Goal: Task Accomplishment & Management: Complete application form

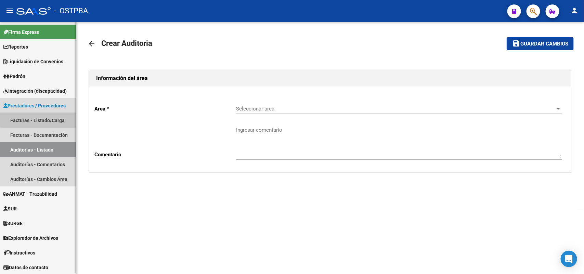
click at [57, 118] on link "Facturas - Listado/Carga" at bounding box center [38, 120] width 76 height 15
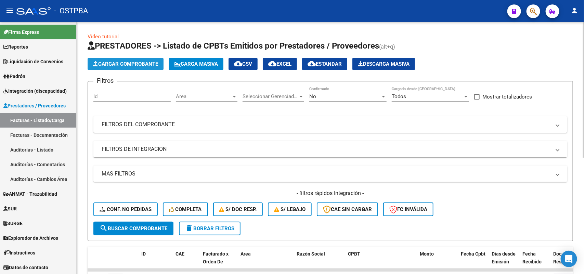
click at [138, 65] on span "Cargar Comprobante" at bounding box center [125, 64] width 65 height 6
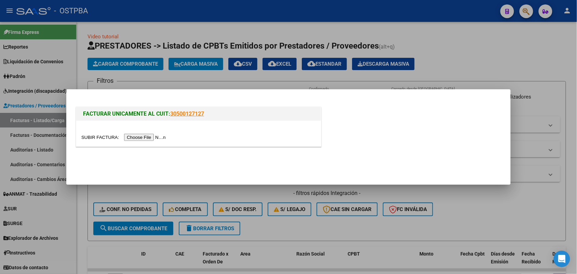
click at [139, 137] on input "file" at bounding box center [124, 137] width 87 height 7
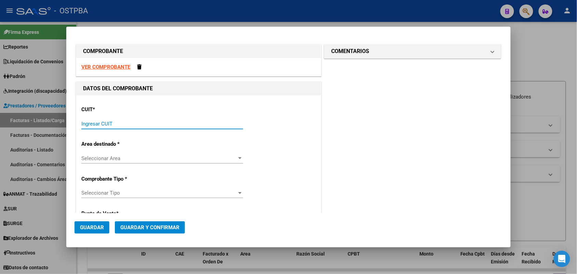
drag, startPoint x: 88, startPoint y: 125, endPoint x: 142, endPoint y: 117, distance: 55.3
click at [91, 124] on input "Ingresar CUIT" at bounding box center [162, 124] width 162 height 6
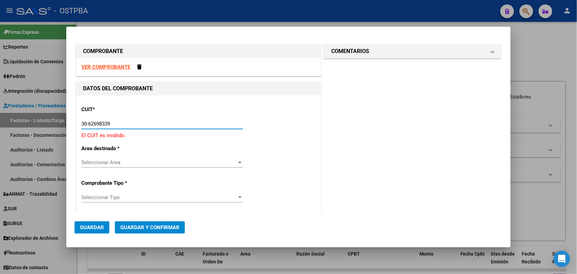
type input "30-62698339-8"
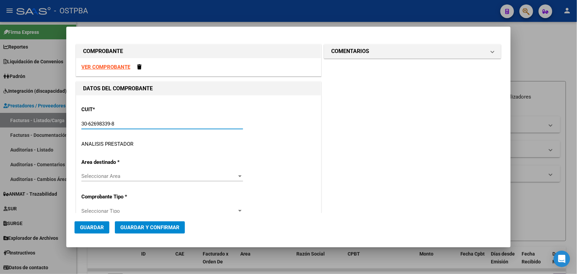
type input "100"
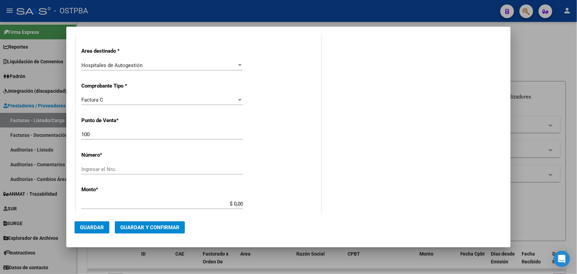
scroll to position [128, 0]
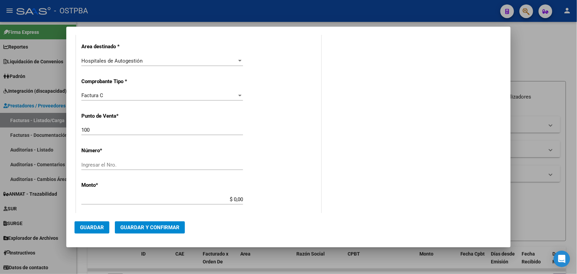
type input "30-62698339-8"
drag, startPoint x: 90, startPoint y: 130, endPoint x: 76, endPoint y: 133, distance: 14.4
click at [76, 133] on div "CUIT * 30-62698339-8 Ingresar CUIT ANALISIS PRESTADOR MINISTERIO DE SALUD PCIA …" at bounding box center [198, 209] width 245 height 485
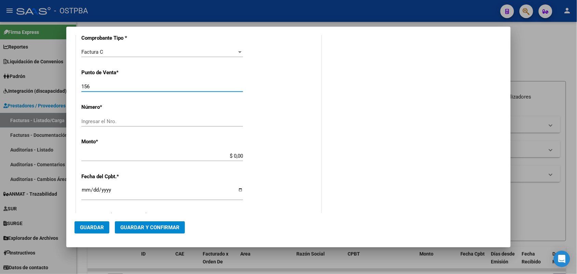
scroll to position [214, 0]
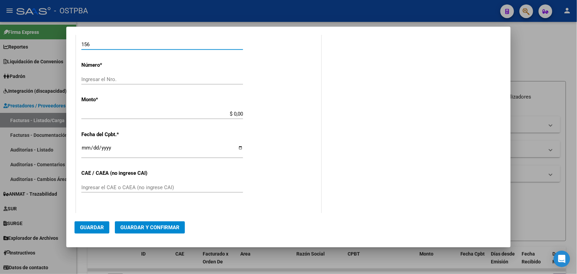
type input "156"
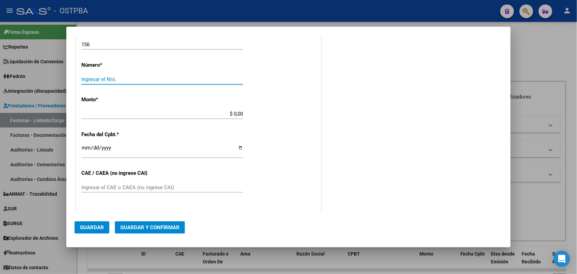
click at [94, 78] on input "Ingresar el Nro." at bounding box center [162, 79] width 162 height 6
type input "19143"
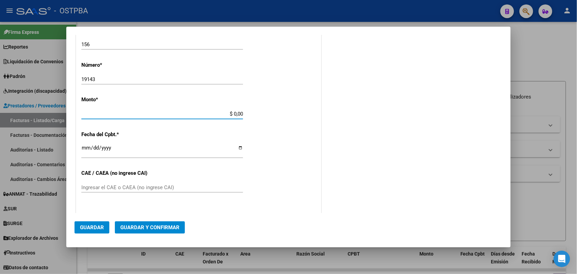
drag, startPoint x: 225, startPoint y: 115, endPoint x: 278, endPoint y: 116, distance: 53.0
click at [278, 116] on div "CUIT * 30-62698339-8 Ingresar CUIT ANALISIS PRESTADOR MINISTERIO DE SALUD PCIA …" at bounding box center [198, 124] width 245 height 485
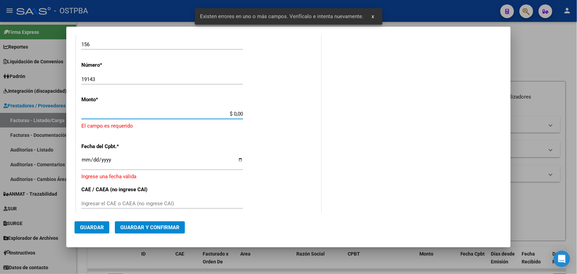
scroll to position [200, 0]
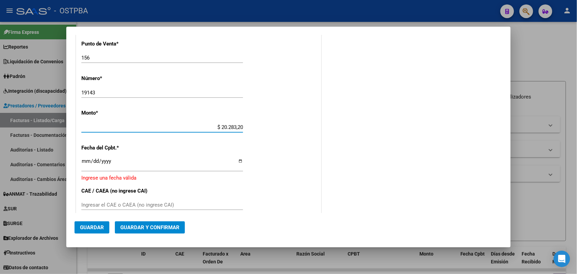
type input "$ 202.832,00"
click at [85, 162] on input "Ingresar la fecha" at bounding box center [162, 163] width 162 height 11
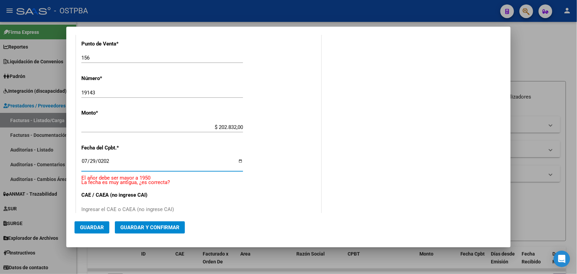
type input "[DATE]"
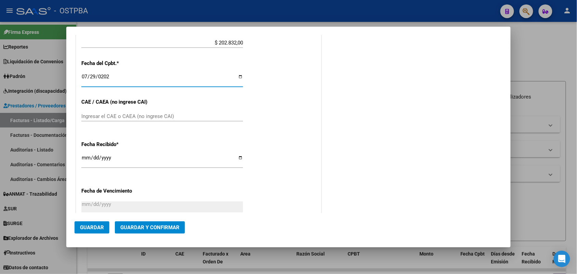
scroll to position [286, 0]
click at [86, 115] on input "Ingresar el CAE o CAEA (no ingrese CAI)" at bounding box center [162, 115] width 162 height 6
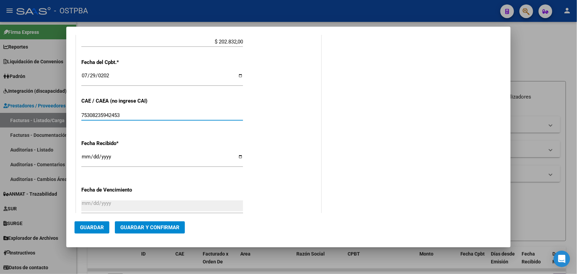
type input "75308235942453"
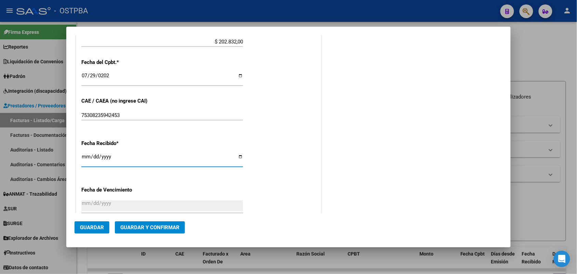
click at [88, 160] on input "[DATE]" at bounding box center [162, 159] width 162 height 11
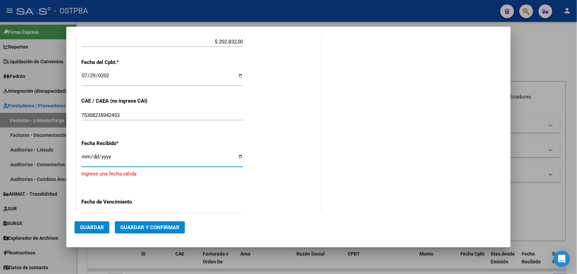
type input "[DATE]"
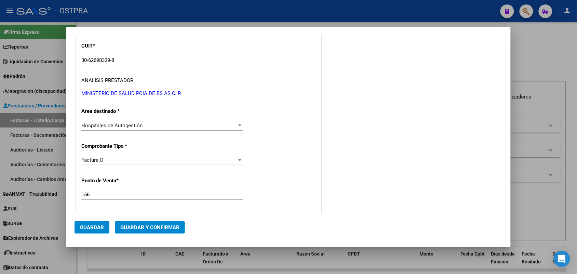
scroll to position [0, 0]
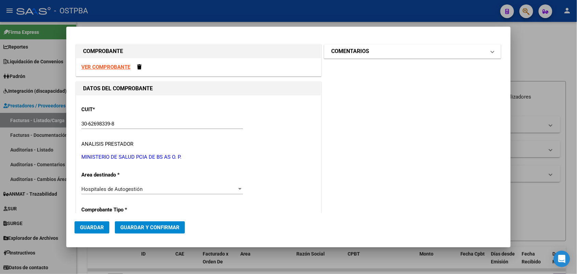
click at [484, 51] on span "COMENTARIOS" at bounding box center [411, 51] width 160 height 8
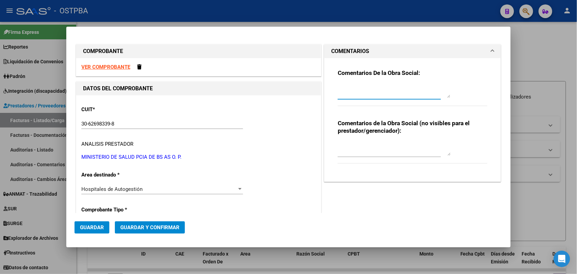
click at [338, 97] on textarea at bounding box center [394, 91] width 113 height 14
type textarea "HR 126231"
click at [97, 226] on span "Guardar" at bounding box center [92, 227] width 24 height 6
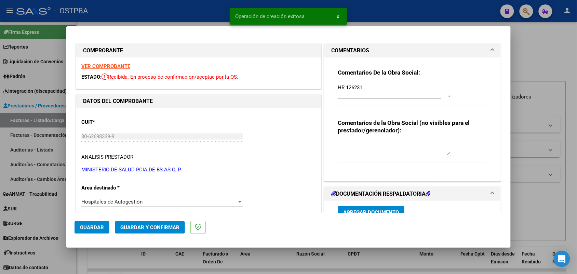
type input "[DATE]"
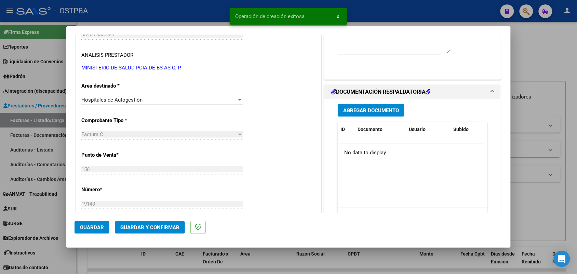
scroll to position [128, 0]
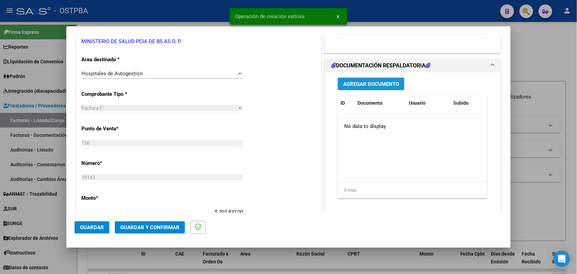
click at [367, 85] on span "Agregar Documento" at bounding box center [371, 84] width 56 height 6
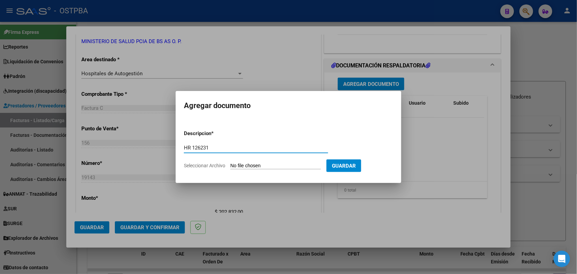
type input "HR 126231"
click at [235, 164] on input "Seleccionar Archivo" at bounding box center [275, 166] width 91 height 6
type input "C:\fakepath\HR 126231.pdf"
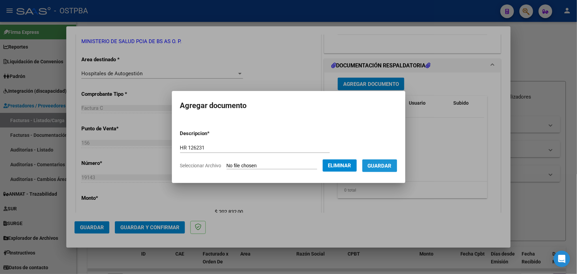
click at [380, 163] on span "Guardar" at bounding box center [380, 166] width 24 height 6
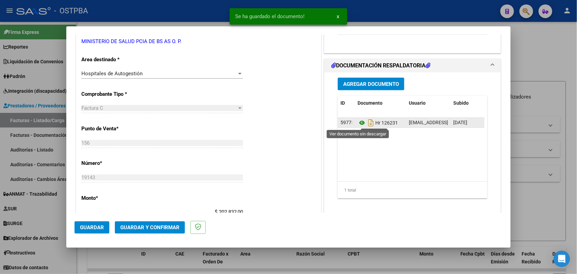
click at [358, 124] on icon at bounding box center [362, 123] width 9 height 8
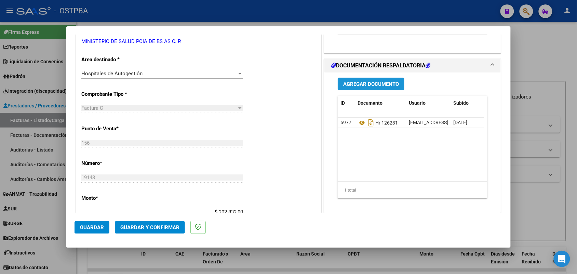
click at [370, 84] on span "Agregar Documento" at bounding box center [371, 84] width 56 height 6
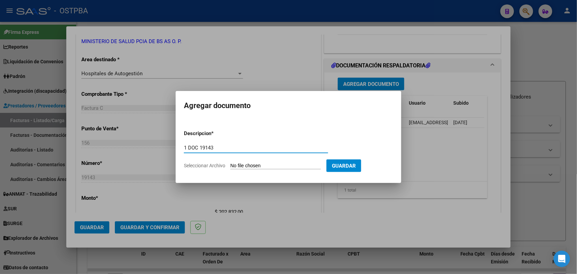
type input "1 DOC 19143"
click at [237, 165] on input "Seleccionar Archivo" at bounding box center [275, 166] width 91 height 6
type input "C:\fakepath\1 DOC 19143.pdf"
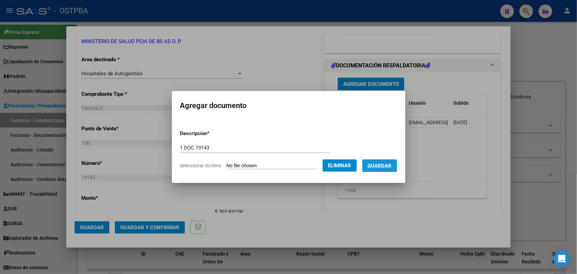
click at [381, 164] on span "Guardar" at bounding box center [380, 166] width 24 height 6
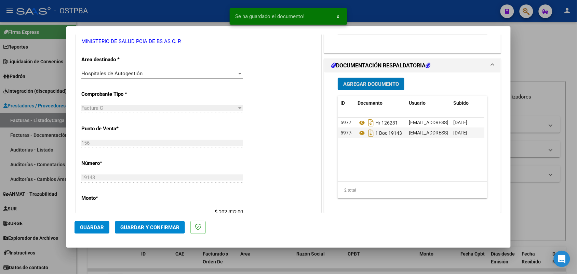
click at [373, 85] on span "Agregar Documento" at bounding box center [371, 84] width 56 height 6
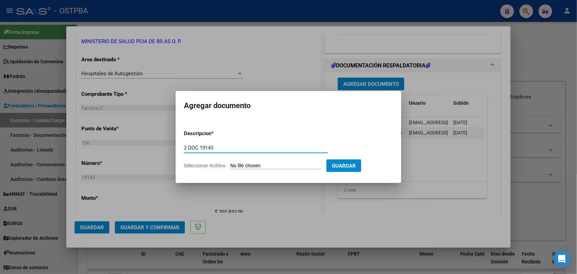
type input "2 DOC 19143"
click at [238, 165] on input "Seleccionar Archivo" at bounding box center [275, 166] width 91 height 6
type input "C:\fakepath\2 DOC 19143.pdf"
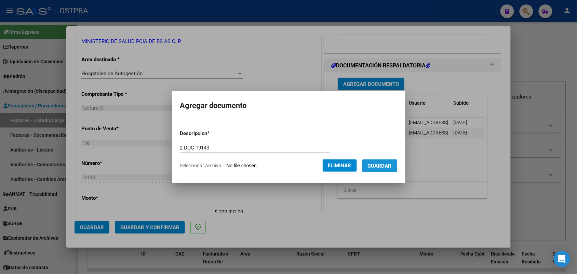
click at [385, 164] on span "Guardar" at bounding box center [380, 166] width 24 height 6
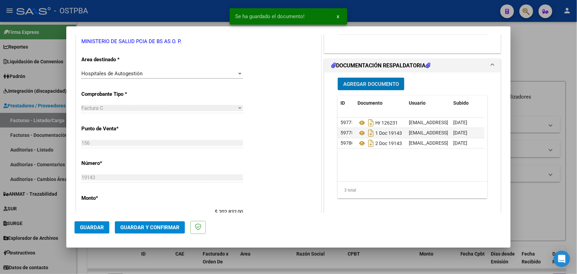
click at [358, 81] on span "Agregar Documento" at bounding box center [371, 84] width 56 height 6
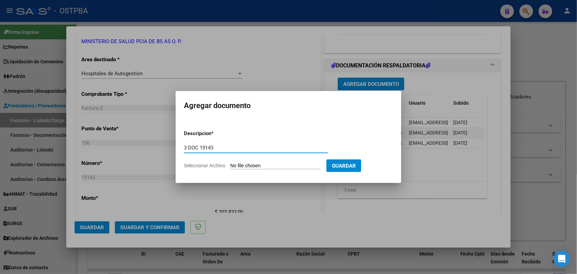
type input "3 DOC 19143"
click at [235, 167] on input "Seleccionar Archivo" at bounding box center [275, 166] width 91 height 6
type input "C:\fakepath\3 DOC 19143.pdf"
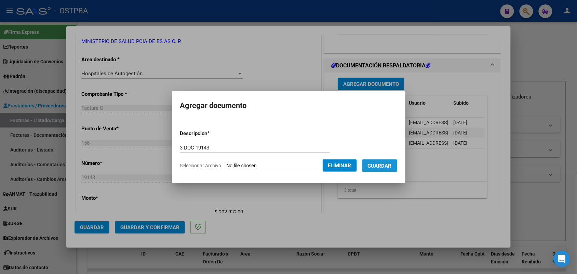
click at [389, 166] on span "Guardar" at bounding box center [380, 166] width 24 height 6
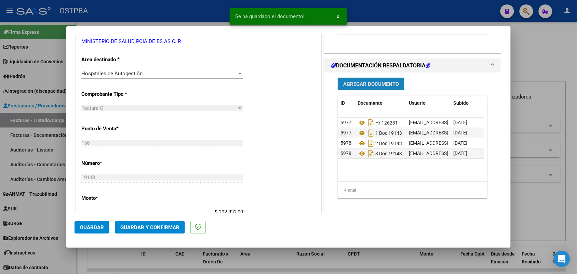
click at [377, 84] on span "Agregar Documento" at bounding box center [371, 84] width 56 height 6
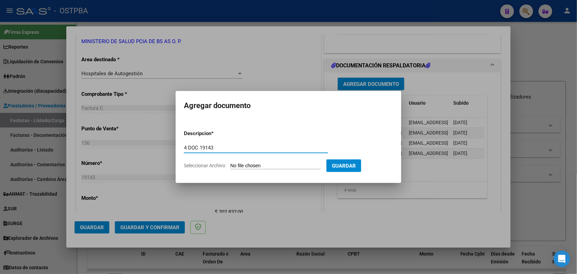
type input "4 DOC 19143"
click at [241, 168] on input "Seleccionar Archivo" at bounding box center [275, 166] width 91 height 6
type input "C:\fakepath\4 DOC 19143.pdf"
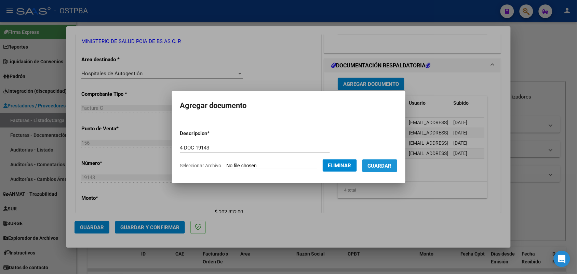
click at [387, 163] on span "Guardar" at bounding box center [380, 166] width 24 height 6
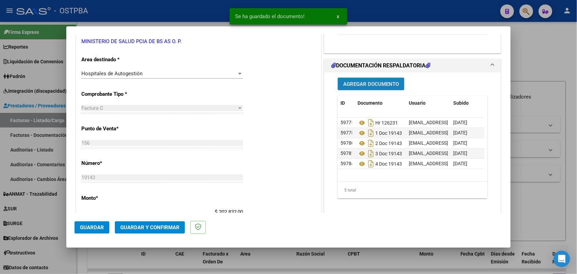
click at [382, 82] on span "Agregar Documento" at bounding box center [371, 84] width 56 height 6
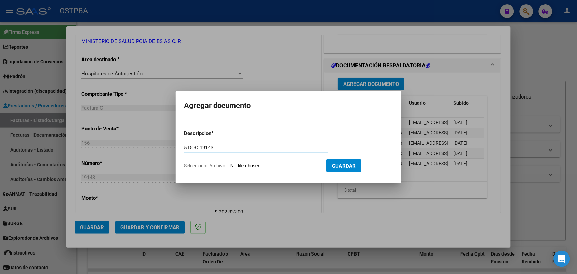
type input "5 DOC 19143"
click at [232, 166] on input "Seleccionar Archivo" at bounding box center [275, 166] width 91 height 6
type input "C:\fakepath\5 DOC 19143.pdf"
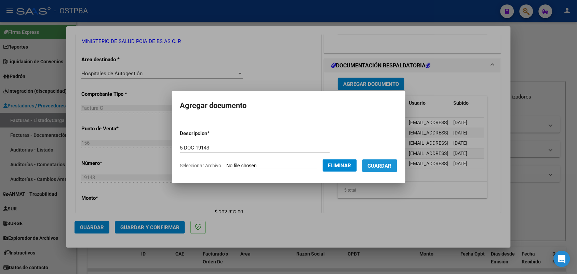
click at [387, 167] on span "Guardar" at bounding box center [380, 166] width 24 height 6
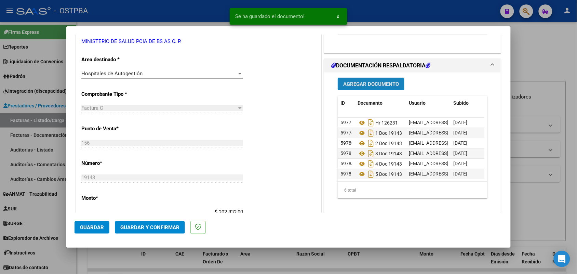
click at [378, 86] on span "Agregar Documento" at bounding box center [371, 84] width 56 height 6
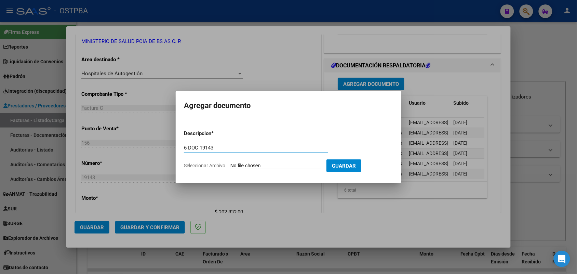
type input "6 DOC 19143"
click at [231, 165] on input "Seleccionar Archivo" at bounding box center [275, 166] width 91 height 6
type input "C:\fakepath\6 DOC 19143.pdf"
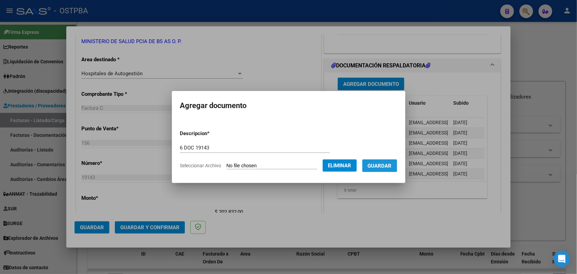
click at [381, 165] on span "Guardar" at bounding box center [380, 166] width 24 height 6
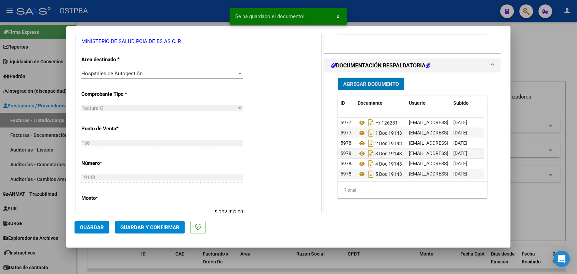
click at [375, 86] on span "Agregar Documento" at bounding box center [371, 84] width 56 height 6
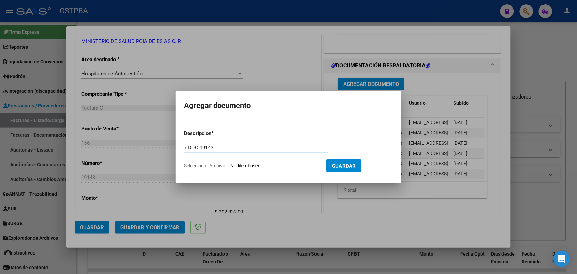
type input "7 DOC 19143"
click at [236, 164] on input "Seleccionar Archivo" at bounding box center [275, 166] width 91 height 6
type input "C:\fakepath\7 DOC 19143.pdf"
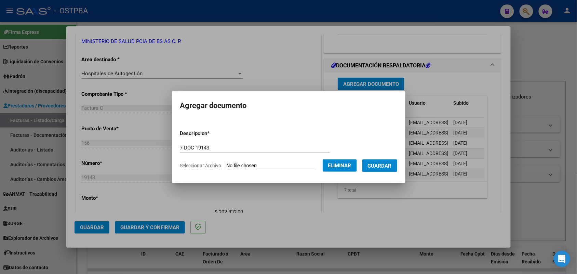
click at [385, 163] on span "Guardar" at bounding box center [380, 166] width 24 height 6
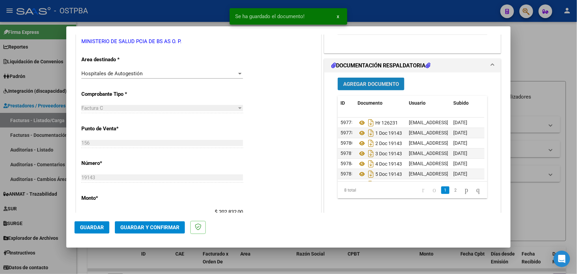
click at [387, 85] on span "Agregar Documento" at bounding box center [371, 84] width 56 height 6
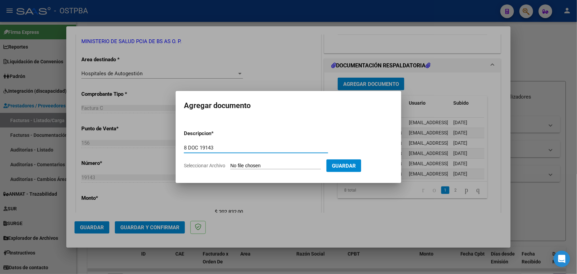
type input "8 DOC 19143"
click at [237, 166] on input "Seleccionar Archivo" at bounding box center [275, 166] width 91 height 6
type input "C:\fakepath\8 DOC 19143.pdf"
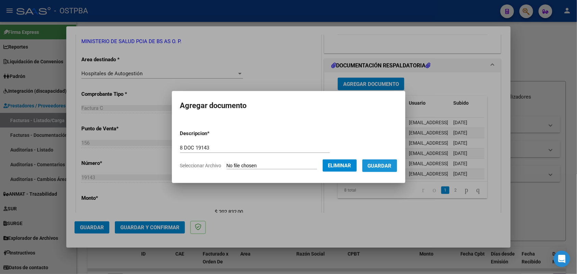
click at [390, 166] on span "Guardar" at bounding box center [380, 166] width 24 height 6
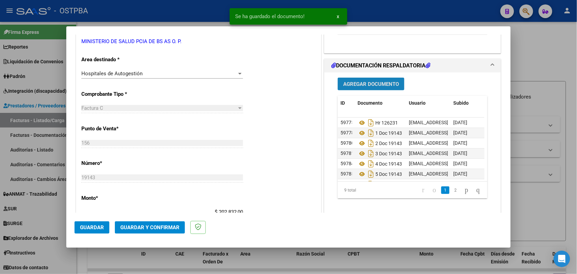
click at [372, 85] on span "Agregar Documento" at bounding box center [371, 84] width 56 height 6
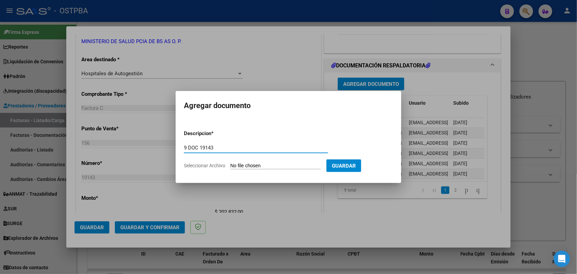
type input "9 DOC 19143"
click at [238, 164] on input "Seleccionar Archivo" at bounding box center [275, 166] width 91 height 6
type input "C:\fakepath\9 DOC 19143.pdf"
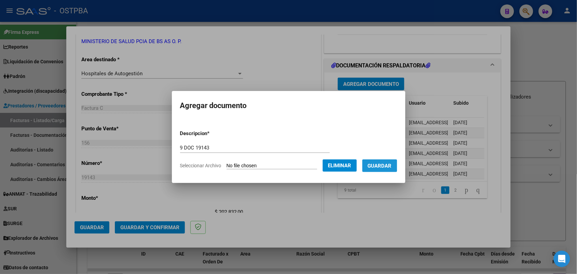
click at [380, 165] on span "Guardar" at bounding box center [380, 166] width 24 height 6
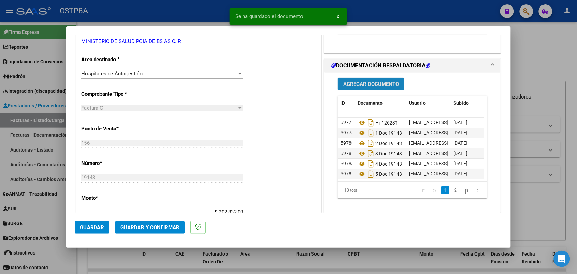
click at [374, 84] on span "Agregar Documento" at bounding box center [371, 84] width 56 height 6
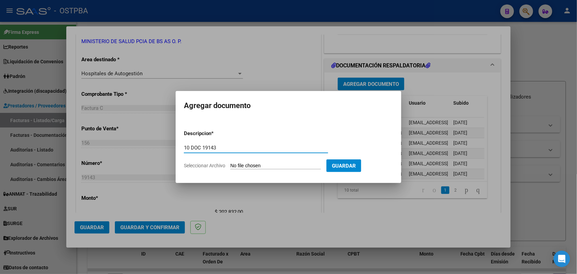
type input "10 DOC 19143"
click at [235, 168] on input "Seleccionar Archivo" at bounding box center [275, 166] width 91 height 6
type input "C:\fakepath\10 DOC 19143.pdf"
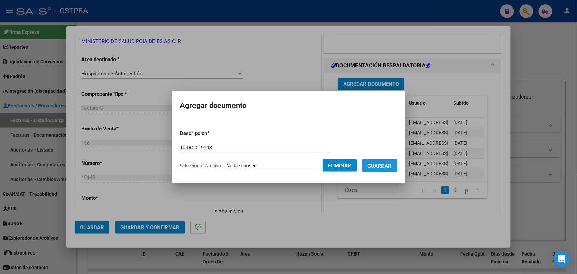
click at [385, 164] on span "Guardar" at bounding box center [380, 166] width 24 height 6
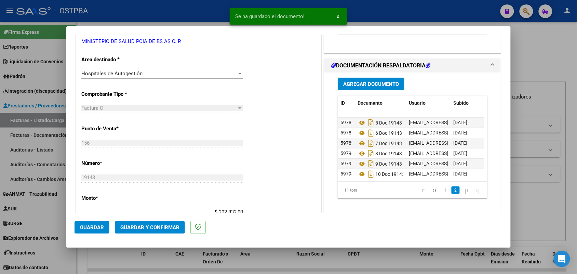
scroll to position [58, 0]
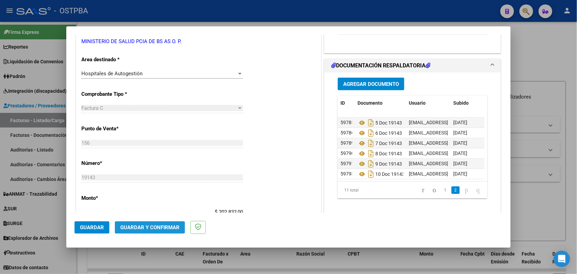
click at [141, 228] on span "Guardar y Confirmar" at bounding box center [149, 227] width 59 height 6
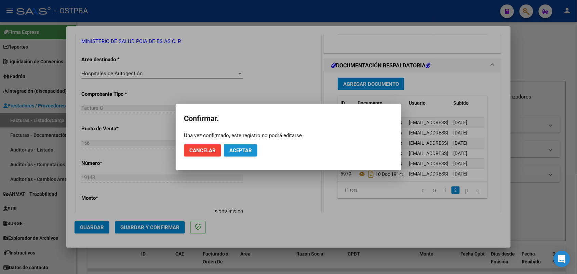
click at [240, 146] on button "Aceptar" at bounding box center [241, 150] width 34 height 12
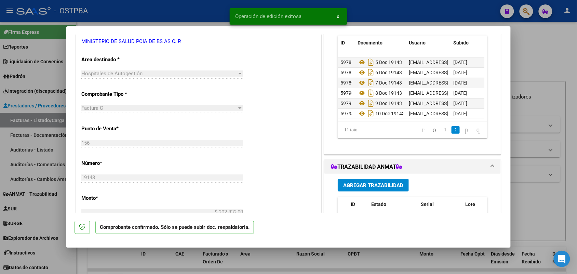
click at [41, 171] on div at bounding box center [288, 137] width 577 height 274
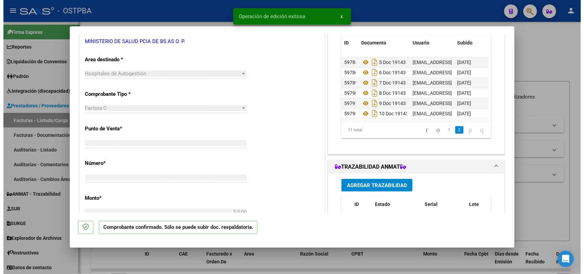
scroll to position [0, 0]
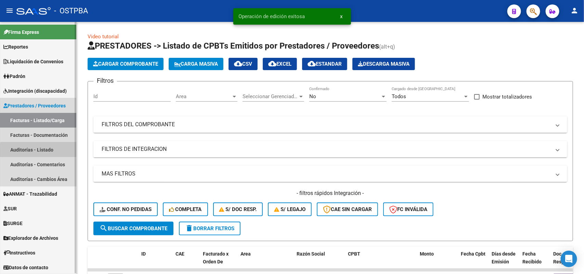
click at [43, 151] on link "Auditorías - Listado" at bounding box center [38, 149] width 76 height 15
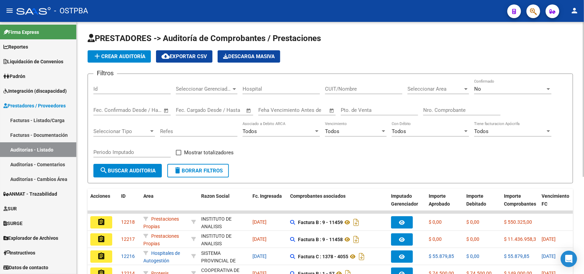
click at [136, 52] on button "add Crear Auditoría" at bounding box center [119, 56] width 63 height 12
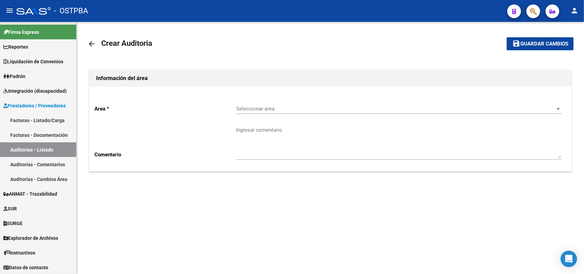
click at [271, 106] on span "Seleccionar area" at bounding box center [395, 109] width 319 height 6
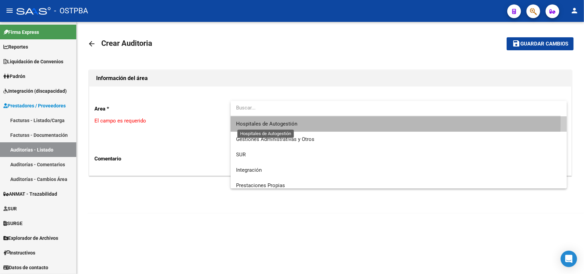
click at [269, 122] on span "Hospitales de Autogestión" at bounding box center [266, 124] width 61 height 6
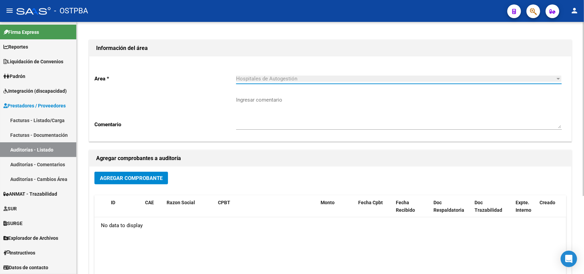
scroll to position [85, 0]
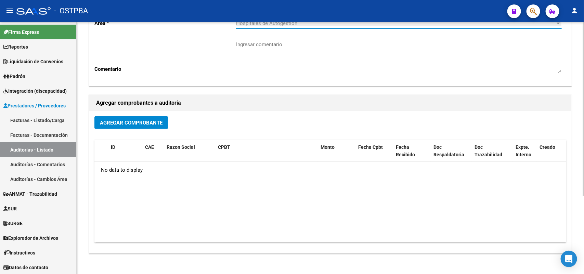
click at [127, 122] on span "Agregar Comprobante" at bounding box center [131, 123] width 63 height 6
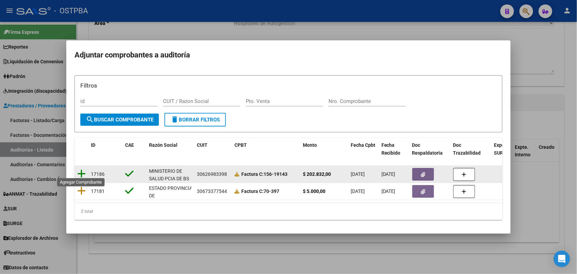
click at [81, 170] on icon at bounding box center [81, 174] width 9 height 10
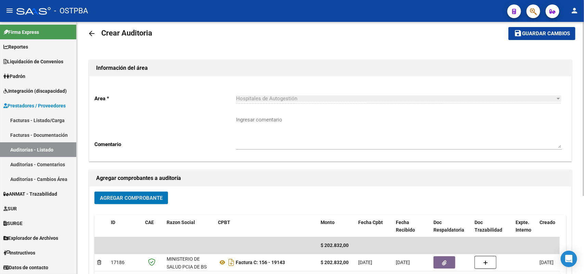
scroll to position [0, 0]
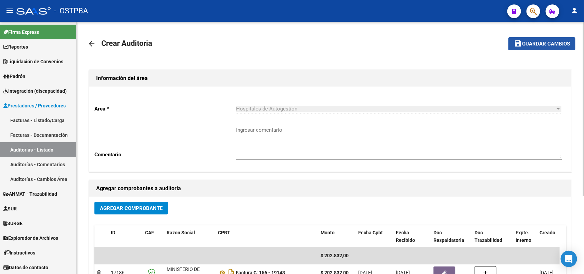
click at [540, 41] on span "Guardar cambios" at bounding box center [546, 44] width 48 height 6
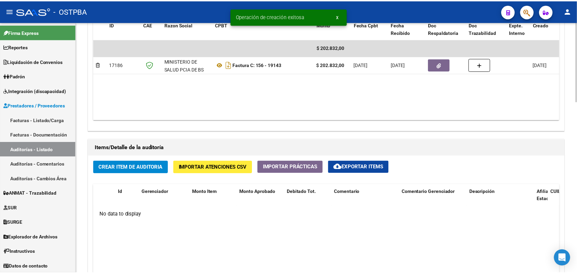
scroll to position [427, 0]
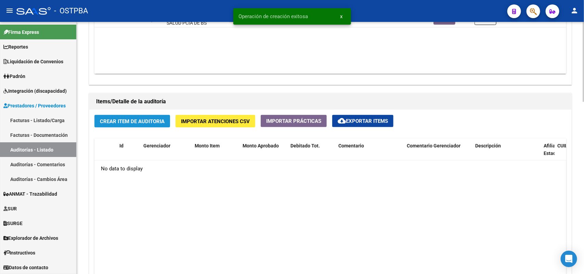
click at [136, 122] on span "Crear Item de Auditoria" at bounding box center [132, 121] width 65 height 6
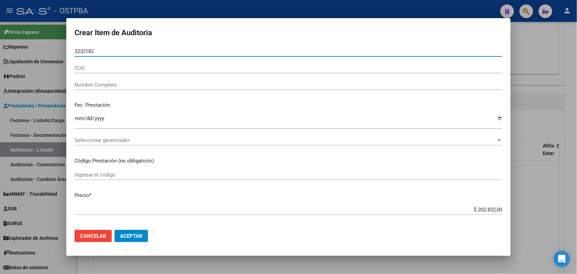
type input "32321825"
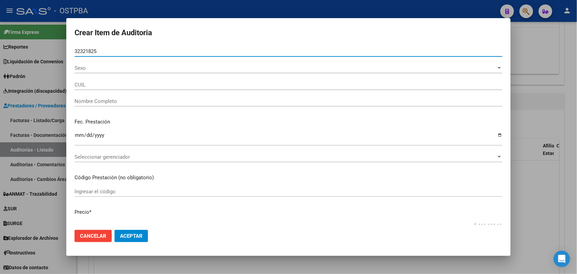
type input "27323218256"
type input "[PERSON_NAME] [PERSON_NAME] -"
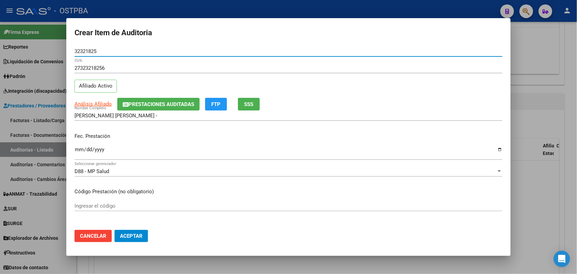
type input "32321825"
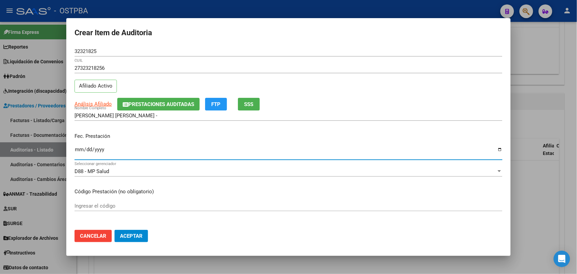
click at [79, 152] on input "Ingresar la fecha" at bounding box center [289, 152] width 428 height 11
type input "[DATE]"
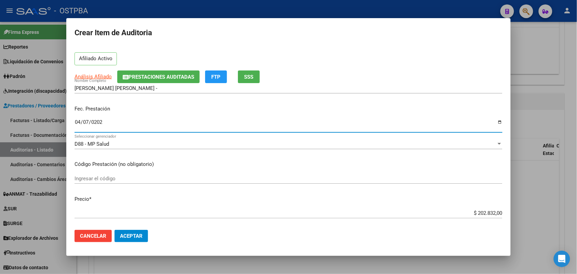
scroll to position [128, 0]
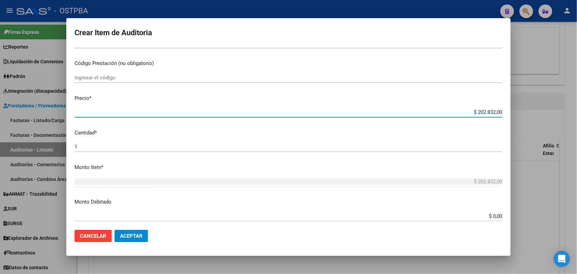
drag, startPoint x: 463, startPoint y: 112, endPoint x: 516, endPoint y: 110, distance: 53.0
click at [516, 110] on div "Crear Item de Auditoria 32321825 Nro Documento 27323218256 CUIL Afiliado Activo…" at bounding box center [288, 137] width 577 height 274
type input "$ 0,07"
type input "$ 0,72"
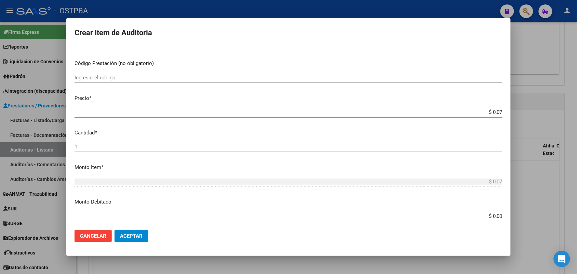
type input "$ 0,72"
type input "$ 7,24"
type input "$ 72,44"
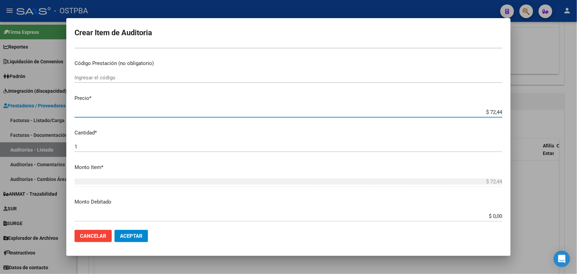
type input "$ 724,40"
type input "$ 7.244,00"
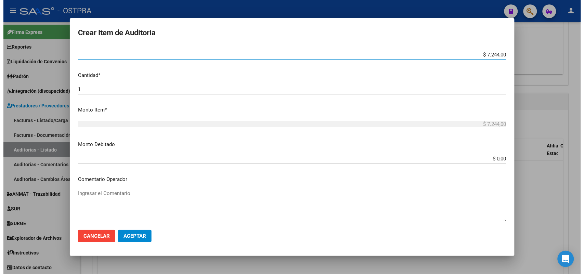
scroll to position [378, 0]
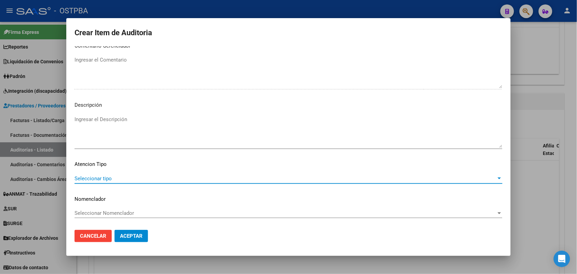
click at [104, 176] on span "Seleccionar tipo" at bounding box center [286, 178] width 422 height 6
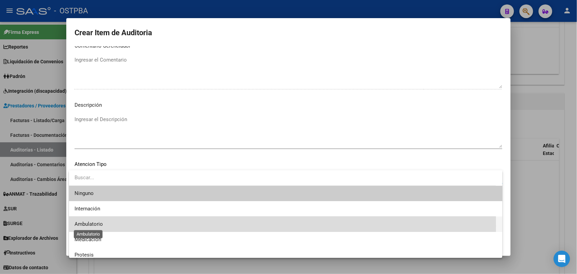
click at [95, 226] on span "Ambulatorio" at bounding box center [89, 224] width 28 height 6
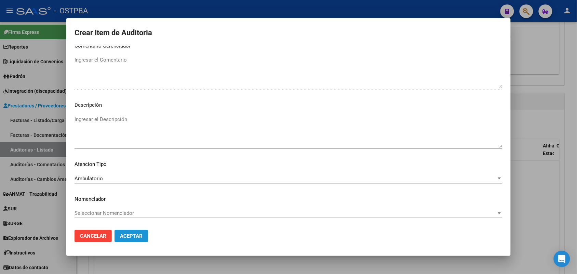
click at [136, 239] on button "Aceptar" at bounding box center [132, 236] width 34 height 12
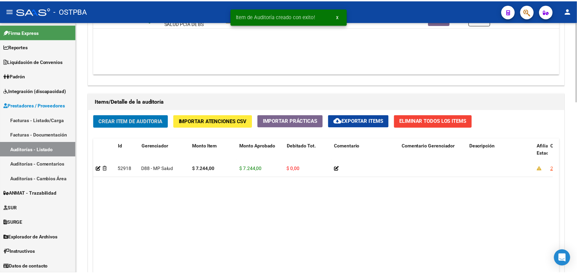
scroll to position [428, 0]
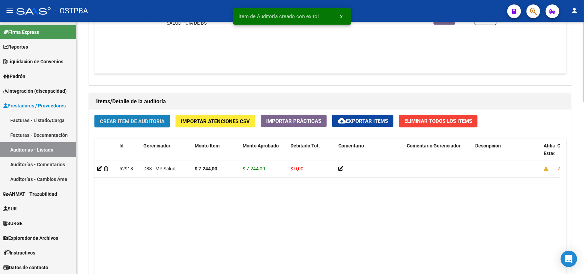
click at [158, 120] on span "Crear Item de Auditoria" at bounding box center [132, 121] width 65 height 6
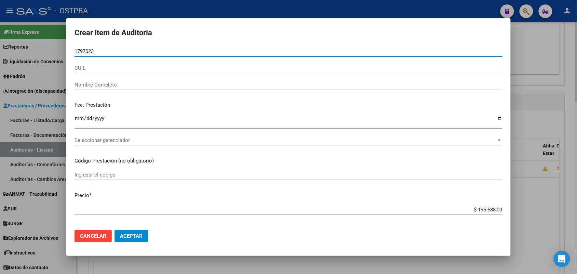
type input "17970232"
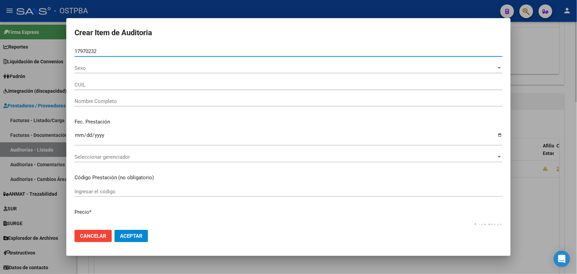
type input "27179702326"
type input "[PERSON_NAME] [PERSON_NAME] -"
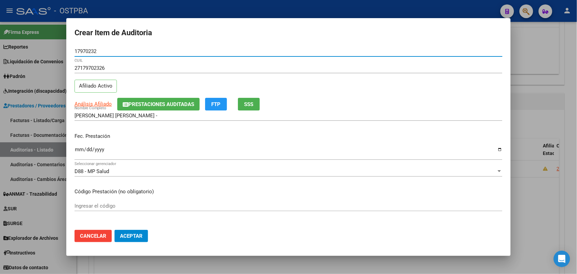
type input "17970232"
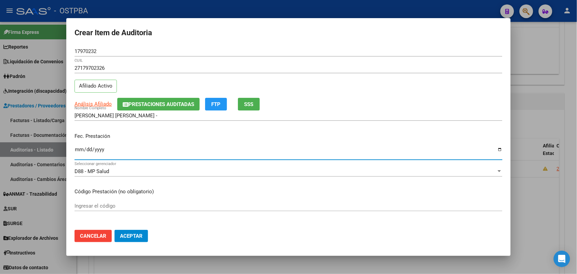
click at [79, 150] on input "Ingresar la fecha" at bounding box center [289, 152] width 428 height 11
type input "[DATE]"
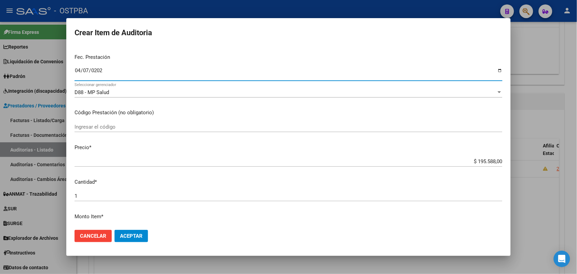
scroll to position [85, 0]
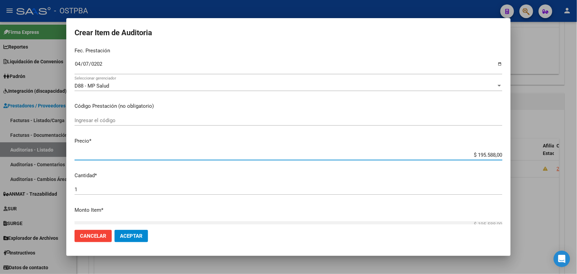
drag, startPoint x: 466, startPoint y: 156, endPoint x: 517, endPoint y: 157, distance: 51.3
click at [517, 157] on div "Crear Item de Auditoria 17970232 Nro Documento 27179702326 CUIL Afiliado Activo…" at bounding box center [288, 137] width 577 height 274
type input "$ 0,07"
type input "$ 0,72"
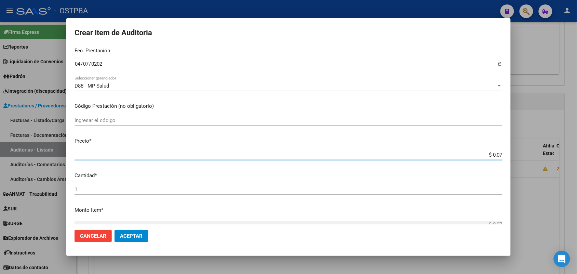
type input "$ 0,72"
type input "$ 7,24"
type input "$ 72,44"
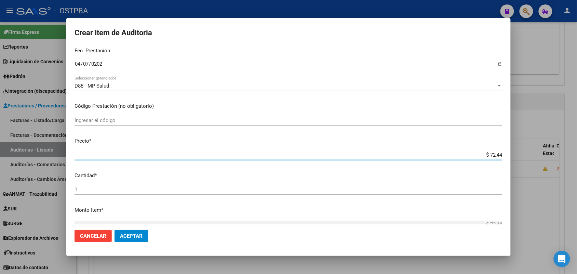
type input "$ 724,40"
type input "$ 7.244,00"
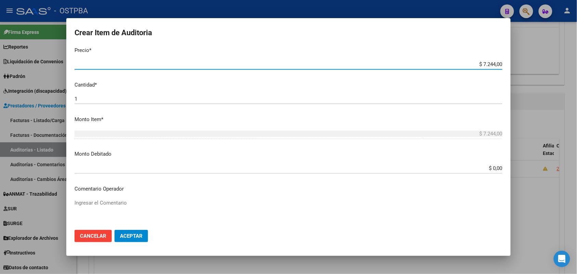
scroll to position [342, 0]
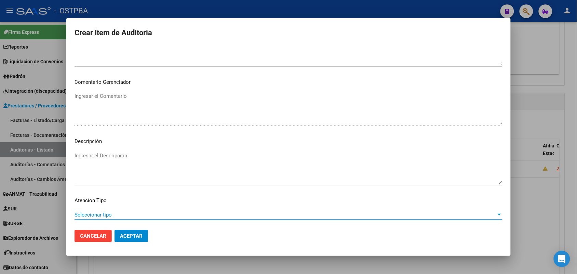
click at [108, 216] on span "Seleccionar tipo" at bounding box center [286, 215] width 422 height 6
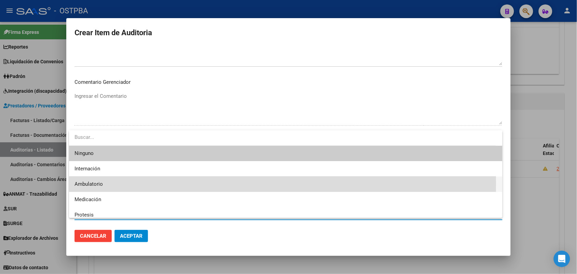
click at [105, 182] on span "Ambulatorio" at bounding box center [286, 183] width 423 height 15
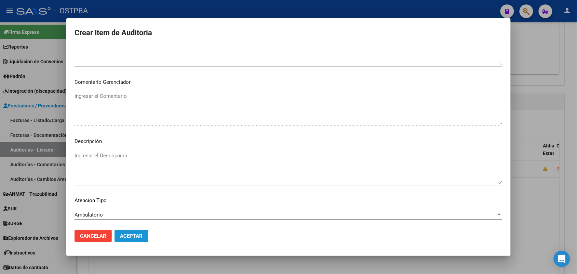
click at [125, 233] on span "Aceptar" at bounding box center [131, 236] width 23 height 6
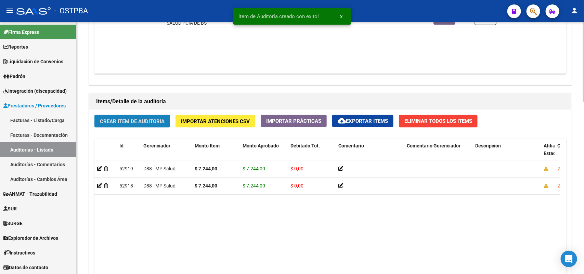
click at [140, 120] on span "Crear Item de Auditoria" at bounding box center [132, 121] width 65 height 6
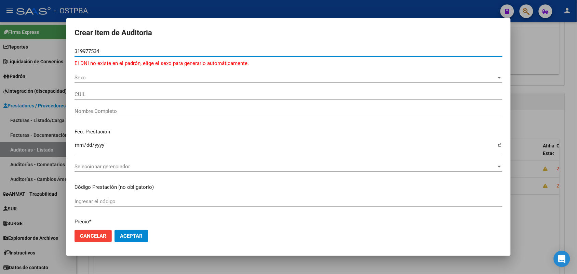
type input "319977534"
click at [55, 90] on div at bounding box center [288, 137] width 577 height 274
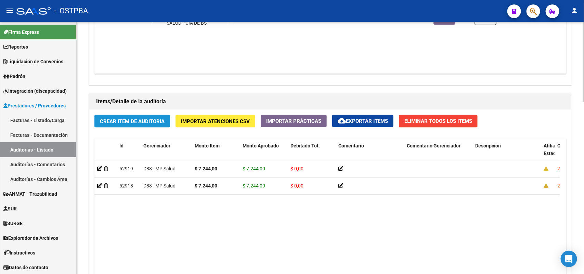
click at [126, 119] on span "Crear Item de Auditoria" at bounding box center [132, 121] width 65 height 6
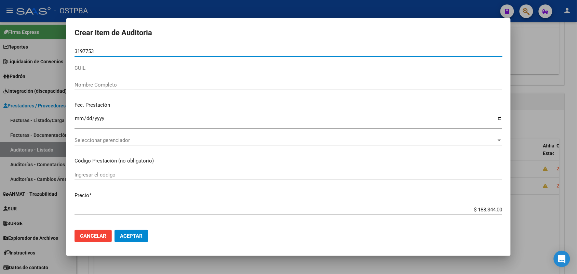
type input "31977534"
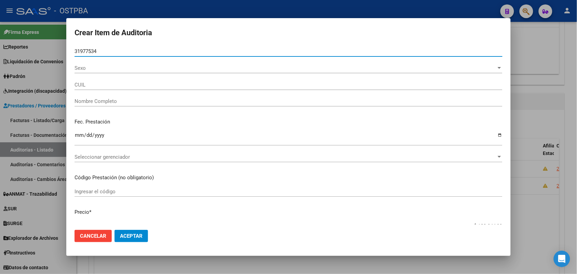
type input "27319775345"
type input "[PERSON_NAME] [PERSON_NAME] -"
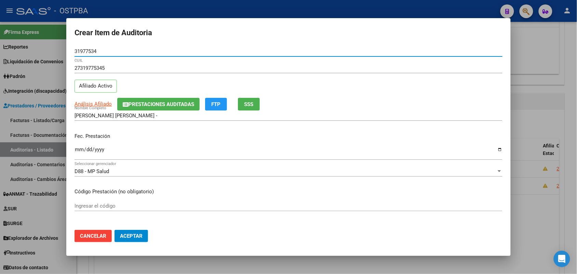
type input "31977534"
click at [79, 156] on input "Ingresar la fecha" at bounding box center [289, 152] width 428 height 11
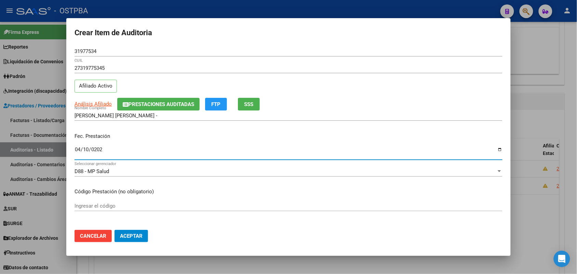
type input "[DATE]"
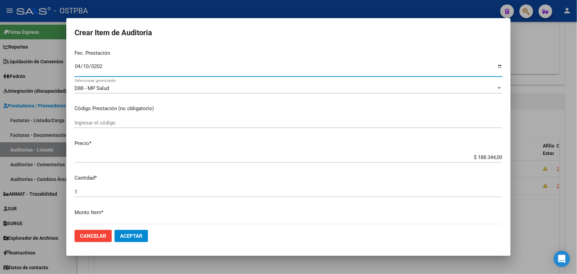
scroll to position [85, 0]
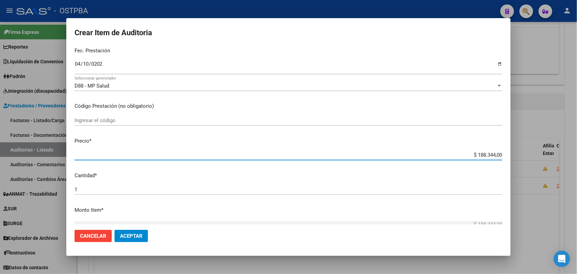
drag, startPoint x: 460, startPoint y: 156, endPoint x: 504, endPoint y: 156, distance: 44.1
click at [504, 156] on mat-dialog-content "31977534 Nro Documento 27319775345 CUIL Afiliado Activo Análisis Afiliado Prest…" at bounding box center [288, 135] width 444 height 178
type input "$ 0,07"
type input "$ 0,72"
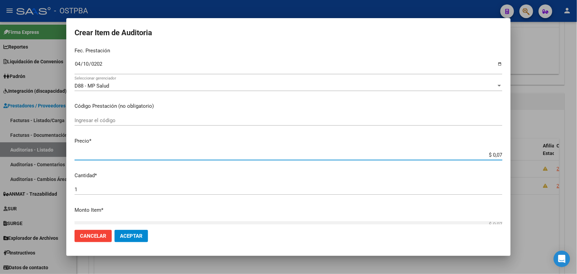
type input "$ 0,72"
type input "$ 7,24"
type input "$ 72,44"
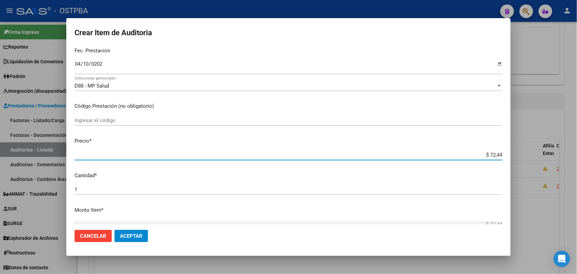
type input "$ 724,40"
type input "$ 7.244,00"
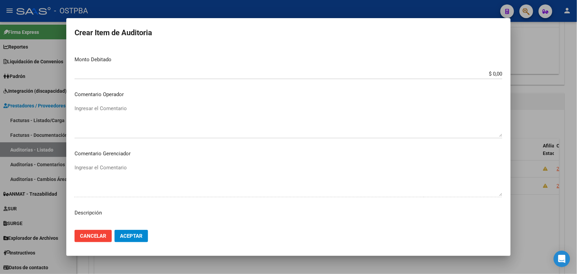
scroll to position [378, 0]
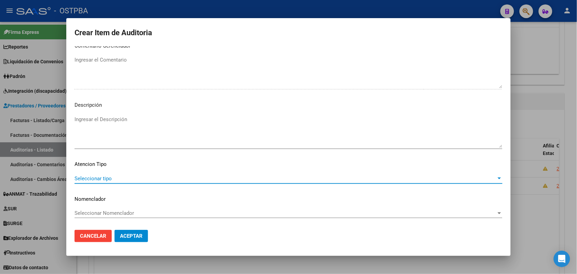
click at [98, 179] on span "Seleccionar tipo" at bounding box center [286, 178] width 422 height 6
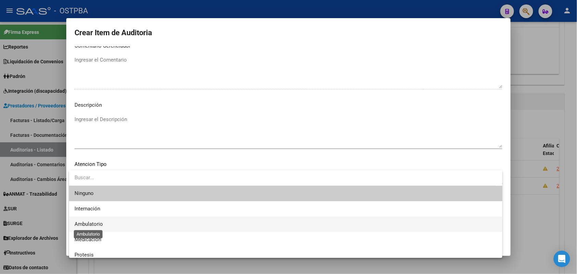
click at [100, 224] on span "Ambulatorio" at bounding box center [89, 224] width 28 height 6
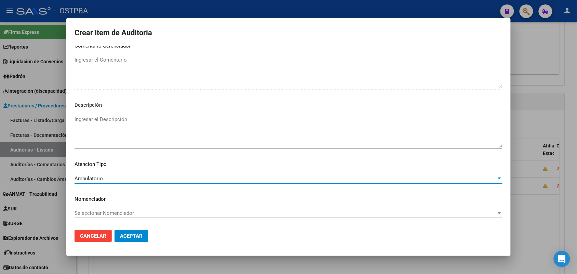
click at [127, 233] on span "Aceptar" at bounding box center [131, 236] width 23 height 6
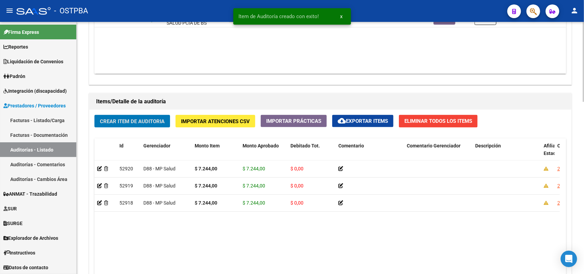
click at [156, 120] on span "Crear Item de Auditoria" at bounding box center [132, 121] width 65 height 6
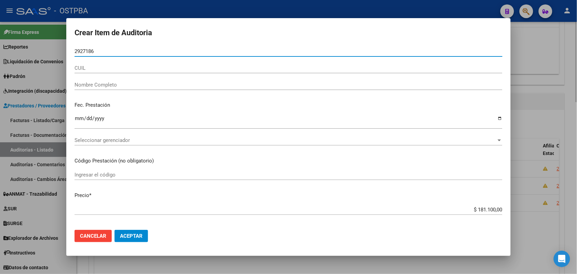
type input "29271865"
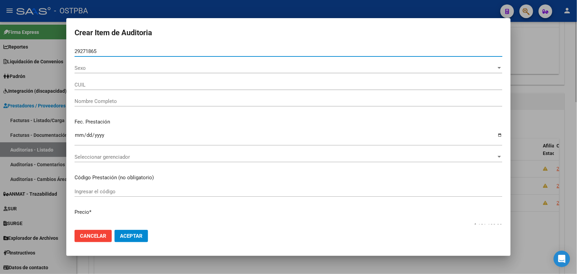
type input "27292718654"
type input "[PERSON_NAME] -"
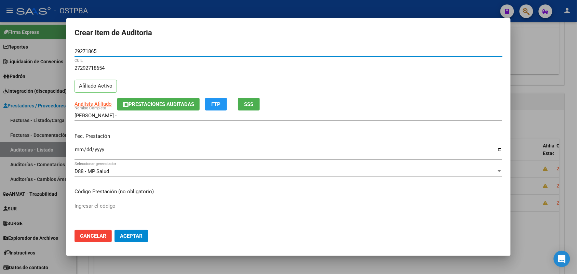
type input "29271865"
click at [76, 151] on input "Ingresar la fecha" at bounding box center [289, 152] width 428 height 11
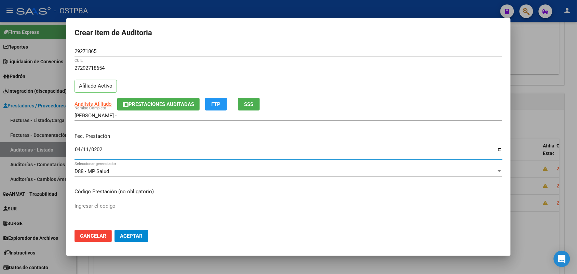
type input "[DATE]"
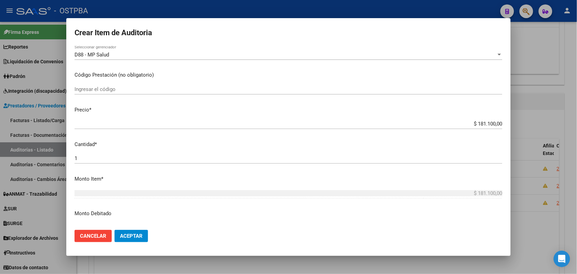
scroll to position [85, 0]
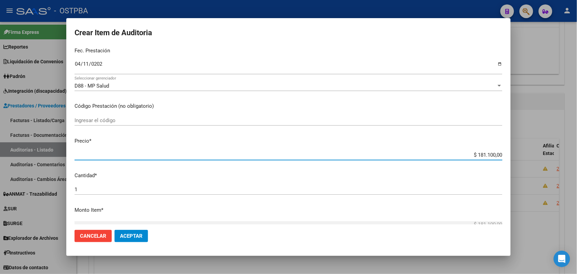
drag, startPoint x: 460, startPoint y: 156, endPoint x: 518, endPoint y: 159, distance: 58.6
click at [518, 159] on div "Crear Item de Auditoria 29271865 Nro Documento 27292718654 CUIL Afiliado Activo…" at bounding box center [288, 137] width 577 height 274
type input "$ 0,07"
type input "$ 0,72"
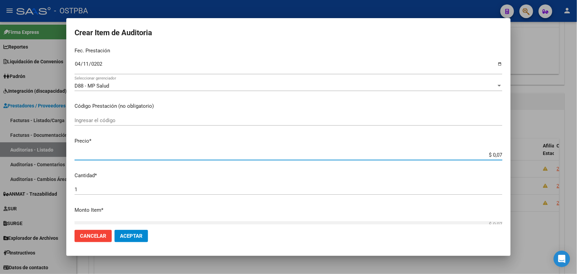
type input "$ 0,72"
type input "$ 7,24"
type input "$ 72,44"
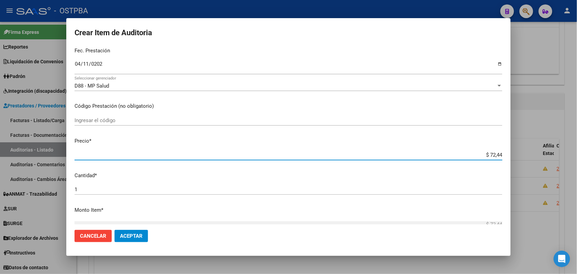
type input "$ 724,40"
type input "$ 7.244,00"
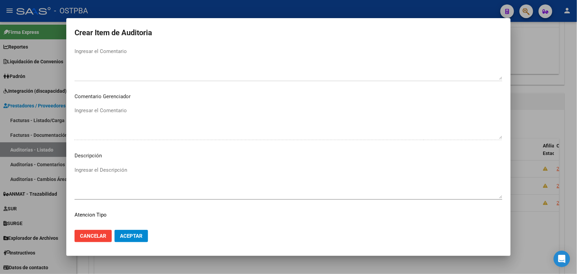
scroll to position [378, 0]
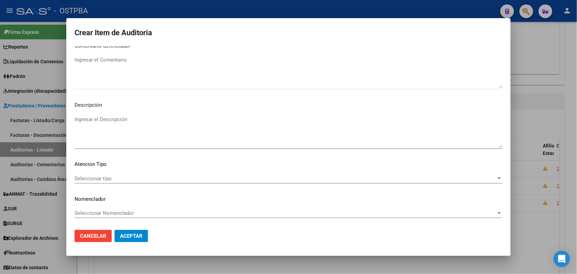
click at [102, 178] on span "Seleccionar tipo" at bounding box center [286, 178] width 422 height 6
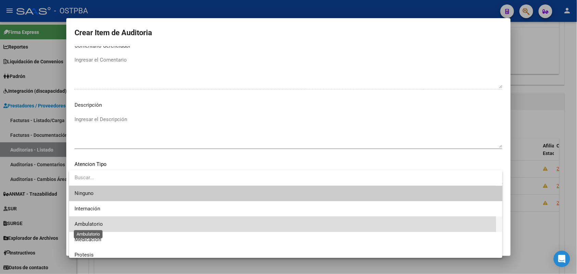
click at [91, 226] on span "Ambulatorio" at bounding box center [89, 224] width 28 height 6
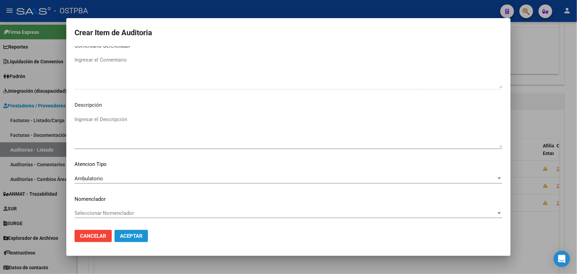
click at [124, 234] on span "Aceptar" at bounding box center [131, 236] width 23 height 6
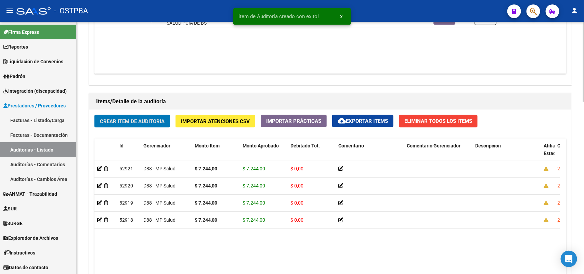
click at [133, 116] on button "Crear Item de Auditoria" at bounding box center [132, 121] width 76 height 13
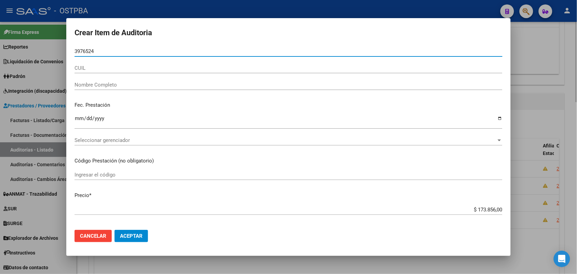
type input "39765247"
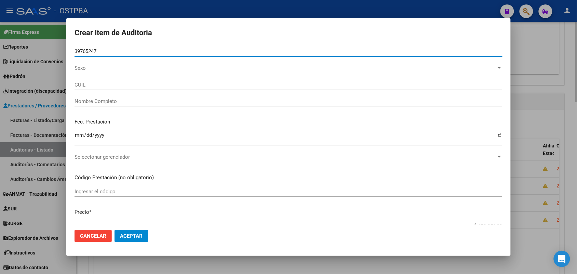
type input "27397652470"
type input "[PERSON_NAME] [PERSON_NAME]"
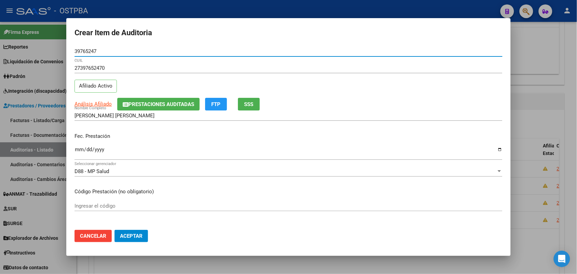
type input "39765247"
click at [80, 152] on input "Ingresar la fecha" at bounding box center [289, 152] width 428 height 11
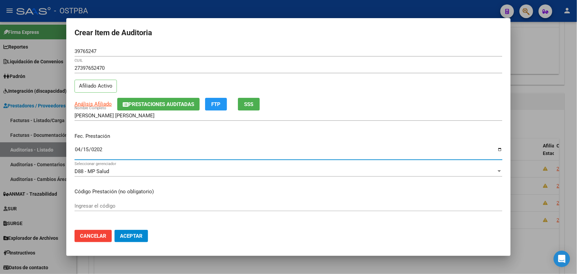
type input "[DATE]"
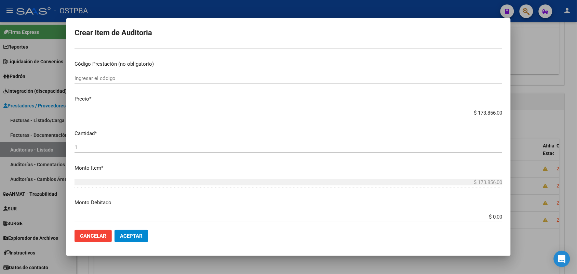
scroll to position [128, 0]
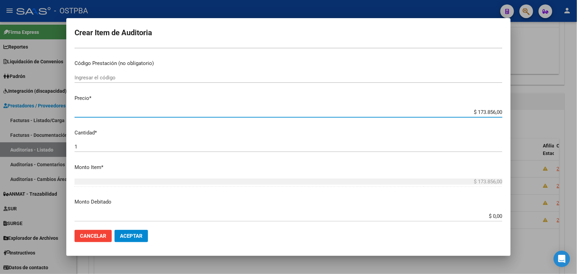
drag, startPoint x: 462, startPoint y: 110, endPoint x: 514, endPoint y: 116, distance: 52.3
click at [514, 116] on div "Crear Item de Auditoria 39765247 Nro Documento 27397652470 CUIL Afiliado Activo…" at bounding box center [288, 137] width 577 height 274
type input "$ 0,07"
type input "$ 0,72"
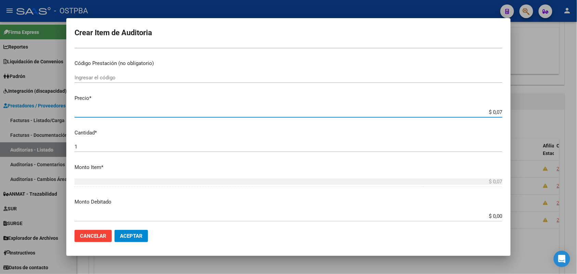
type input "$ 0,72"
type input "$ 7,24"
type input "$ 72,44"
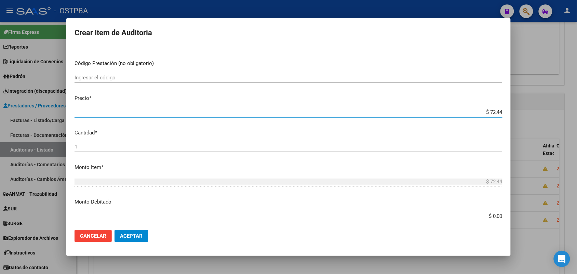
type input "$ 724,40"
type input "$ 7.244,00"
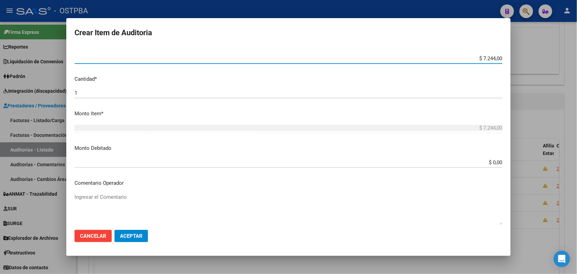
scroll to position [378, 0]
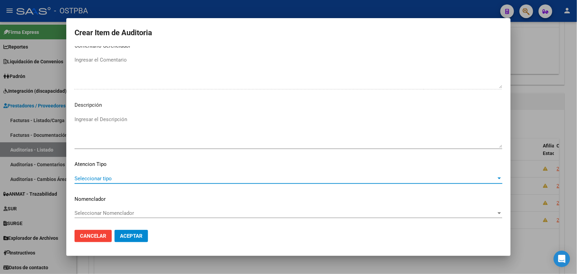
click at [105, 177] on span "Seleccionar tipo" at bounding box center [286, 178] width 422 height 6
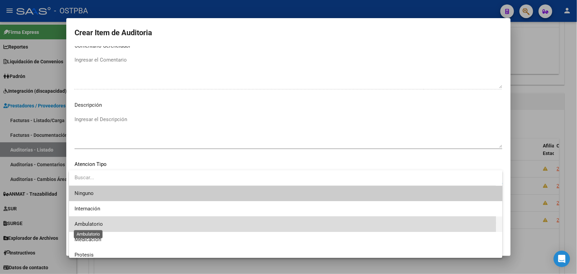
click at [98, 223] on span "Ambulatorio" at bounding box center [89, 224] width 28 height 6
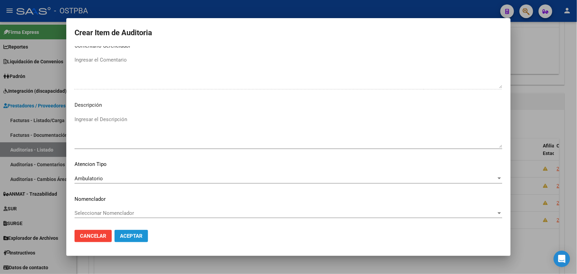
click at [128, 235] on span "Aceptar" at bounding box center [131, 236] width 23 height 6
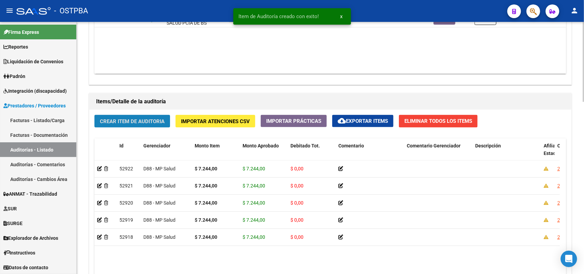
click at [154, 121] on span "Crear Item de Auditoria" at bounding box center [132, 121] width 65 height 6
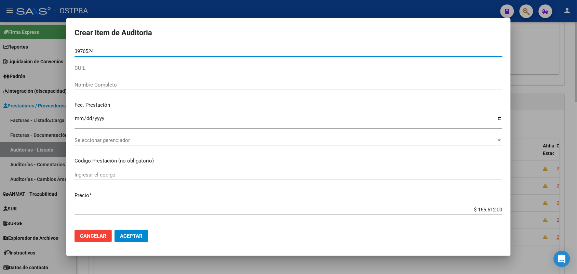
type input "39765247"
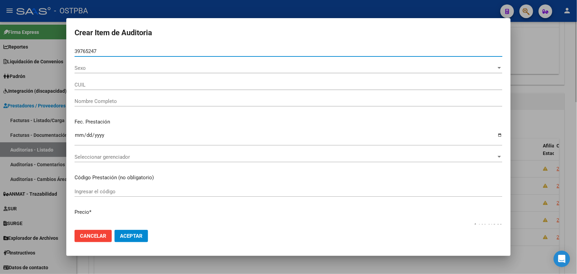
type input "27397652470"
type input "[PERSON_NAME] [PERSON_NAME]"
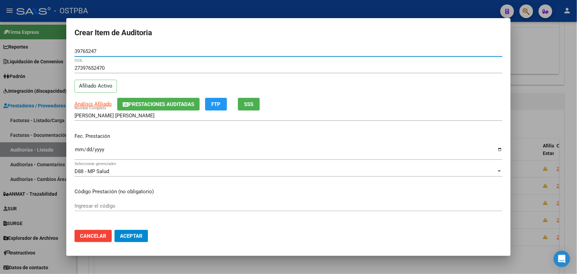
type input "39765247"
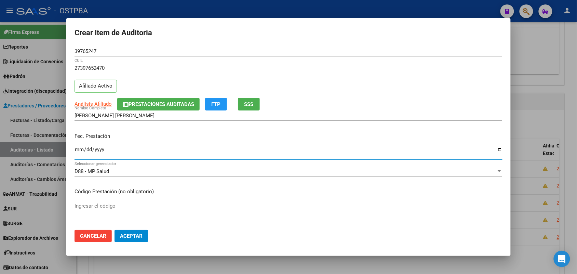
click at [79, 152] on input "Ingresar la fecha" at bounding box center [289, 152] width 428 height 11
type input "[DATE]"
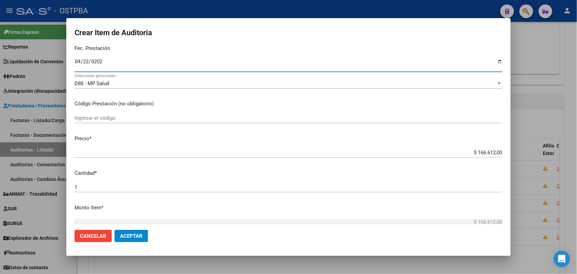
scroll to position [128, 0]
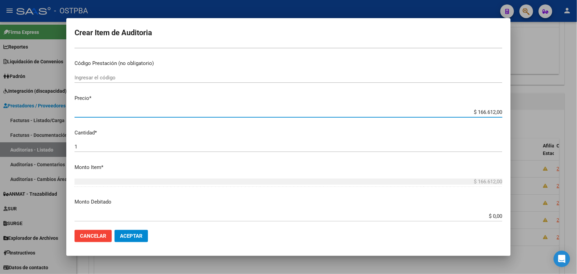
drag, startPoint x: 464, startPoint y: 112, endPoint x: 536, endPoint y: 108, distance: 72.2
click at [536, 108] on div "Crear Item de Auditoria 39765247 Nro Documento 27397652470 CUIL Afiliado Activo…" at bounding box center [288, 137] width 577 height 274
type input "$ 0,07"
type input "$ 0,72"
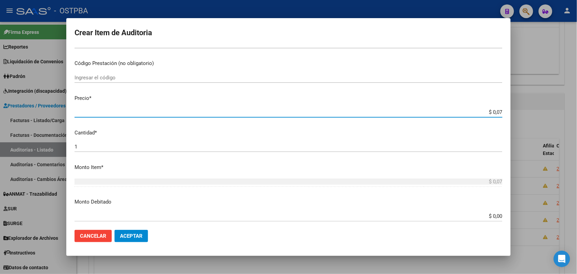
type input "$ 0,72"
type input "$ 7,24"
type input "$ 72,44"
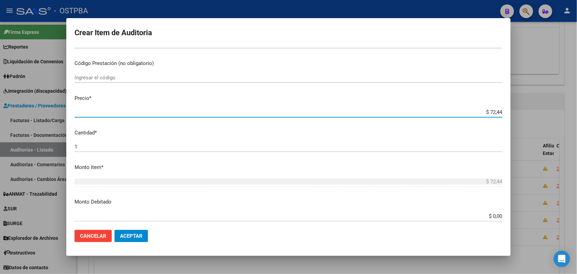
type input "$ 724,40"
type input "$ 7.244,00"
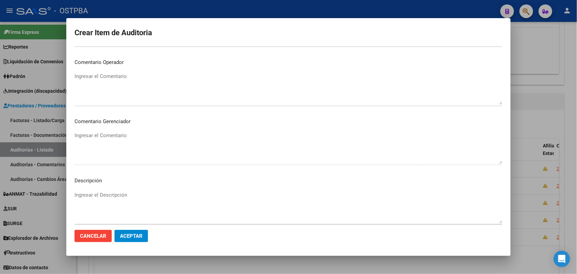
scroll to position [378, 0]
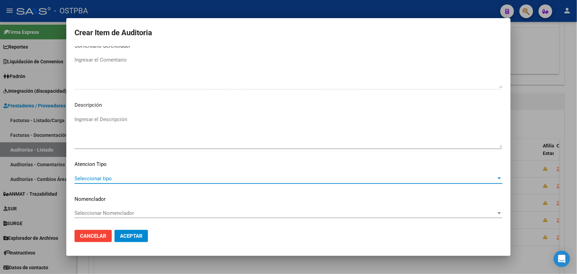
click at [102, 177] on span "Seleccionar tipo" at bounding box center [286, 178] width 422 height 6
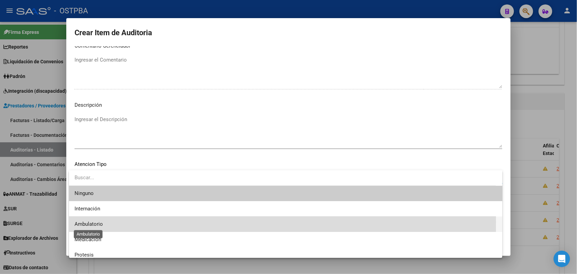
drag, startPoint x: 97, startPoint y: 222, endPoint x: 123, endPoint y: 227, distance: 26.5
click at [98, 222] on span "Ambulatorio" at bounding box center [89, 224] width 28 height 6
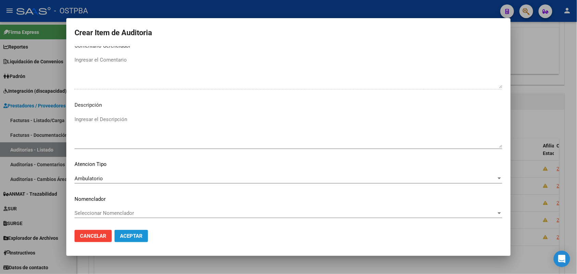
click at [135, 236] on span "Aceptar" at bounding box center [131, 236] width 23 height 6
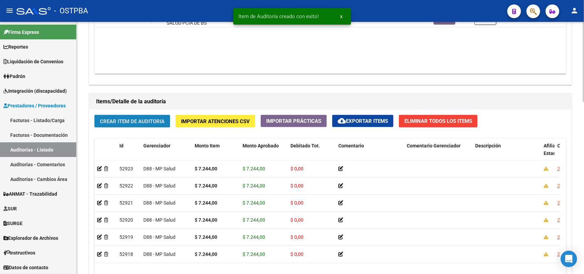
click at [133, 123] on button "Crear Item de Auditoria" at bounding box center [132, 121] width 76 height 13
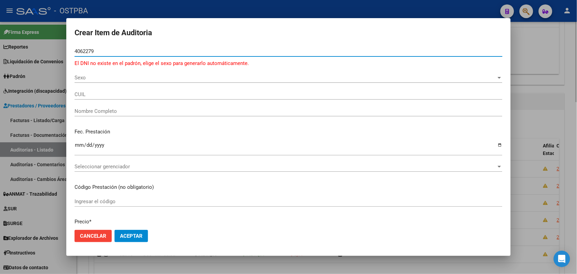
type input "40622792"
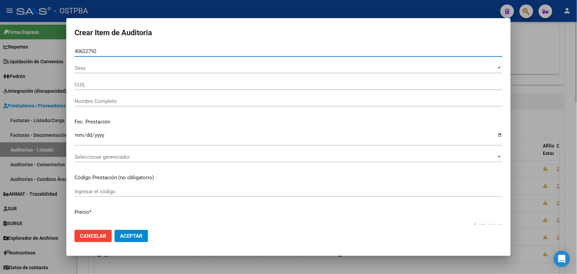
type input "27406227923"
type input "[PERSON_NAME] [PERSON_NAME] -"
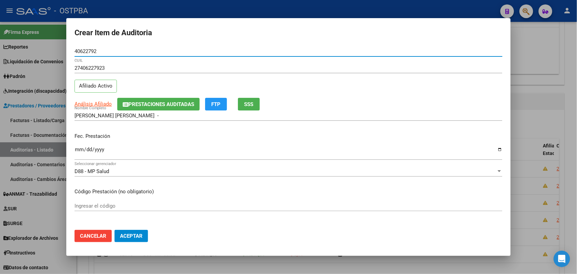
type input "40622792"
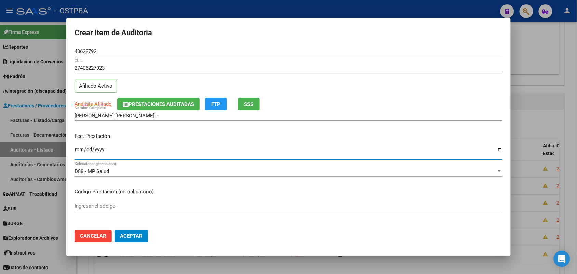
click at [80, 152] on input "Ingresar la fecha" at bounding box center [289, 152] width 428 height 11
type input "[DATE]"
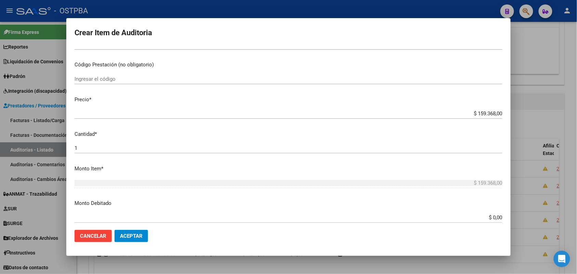
scroll to position [128, 0]
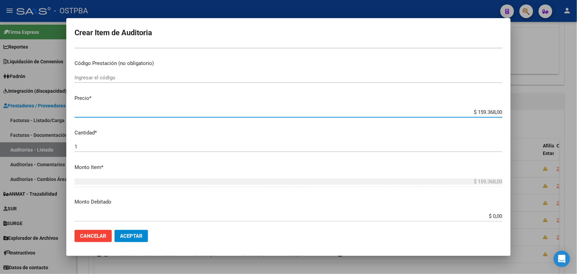
drag, startPoint x: 464, startPoint y: 110, endPoint x: 502, endPoint y: 109, distance: 38.3
click at [502, 109] on mat-dialog-content "40622792 Nro Documento 27406227923 CUIL Afiliado Activo Análisis Afiliado Prest…" at bounding box center [288, 135] width 444 height 178
type input "$ 0,07"
type input "$ 0,72"
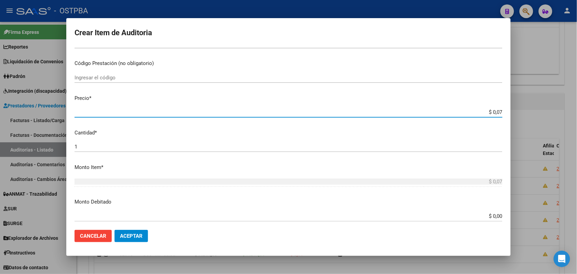
type input "$ 0,72"
type input "$ 7,24"
type input "$ 72,44"
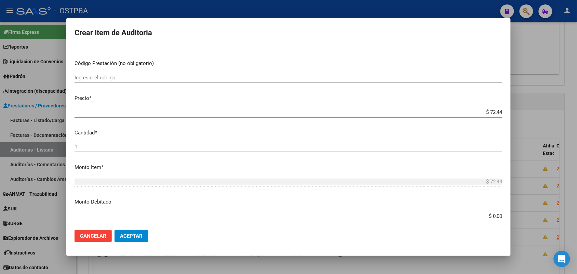
type input "$ 724,40"
type input "$ 7.244,00"
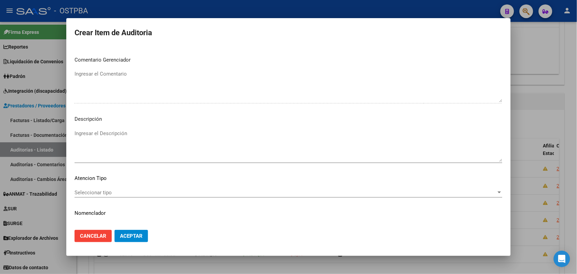
scroll to position [378, 0]
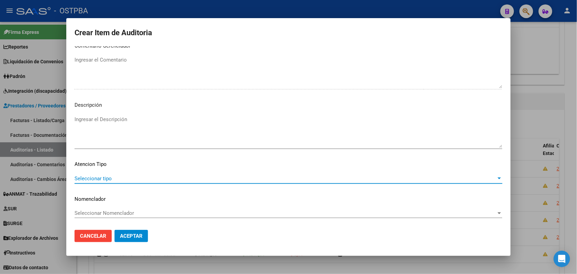
click at [98, 175] on span "Seleccionar tipo" at bounding box center [286, 178] width 422 height 6
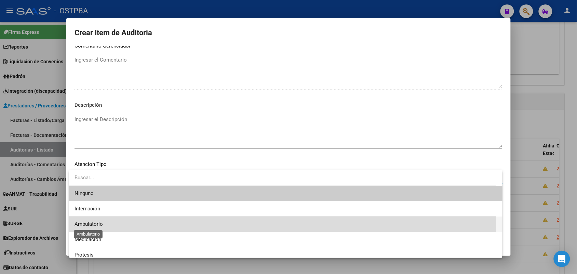
click at [98, 223] on span "Ambulatorio" at bounding box center [89, 224] width 28 height 6
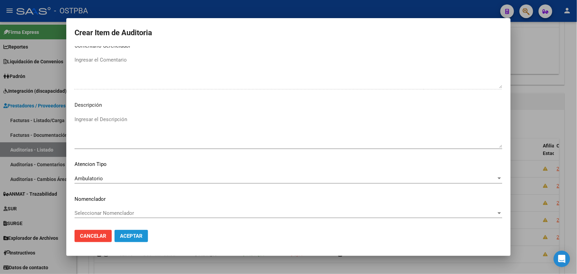
click at [125, 237] on span "Aceptar" at bounding box center [131, 236] width 23 height 6
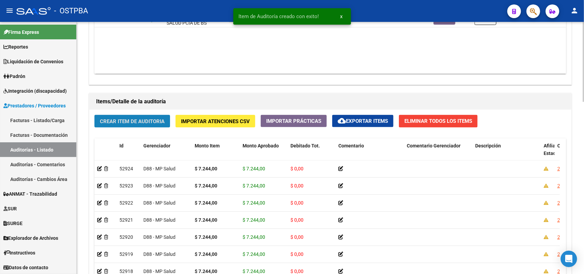
click at [120, 122] on span "Crear Item de Auditoria" at bounding box center [132, 121] width 65 height 6
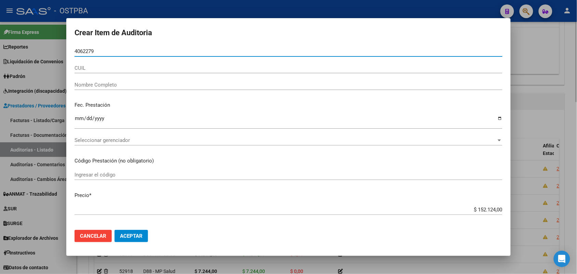
type input "40622792"
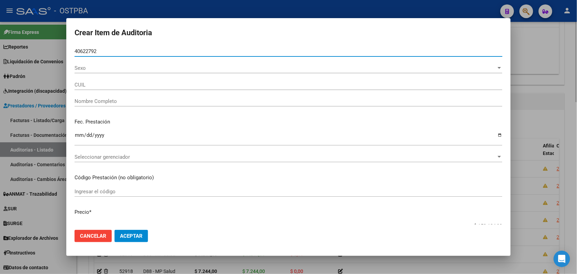
type input "27406227923"
type input "[PERSON_NAME] [PERSON_NAME] -"
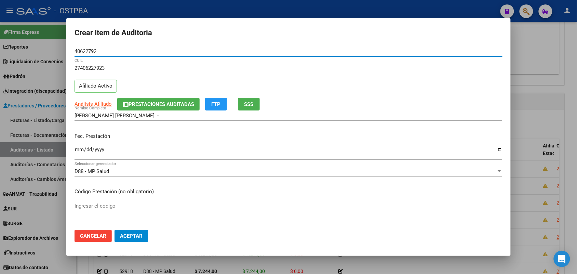
type input "40622792"
click at [76, 151] on input "Ingresar la fecha" at bounding box center [289, 152] width 428 height 11
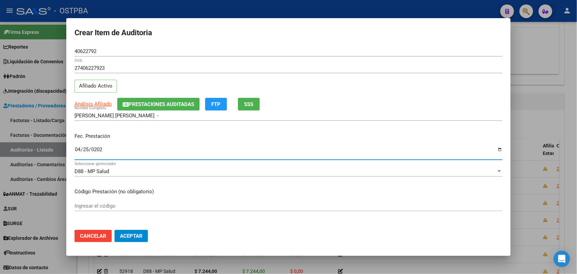
type input "[DATE]"
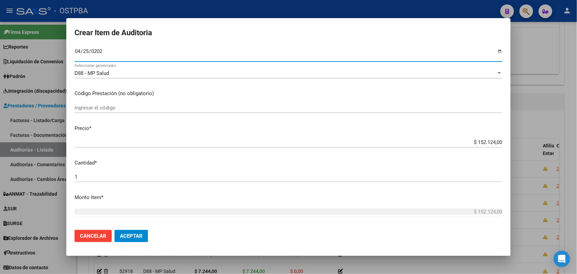
scroll to position [128, 0]
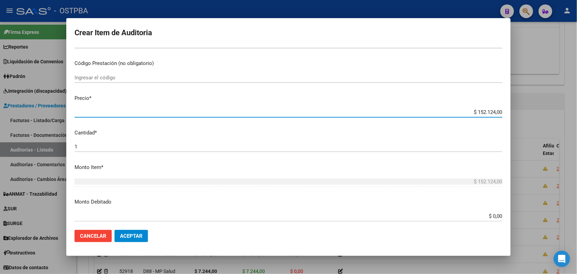
drag, startPoint x: 466, startPoint y: 113, endPoint x: 520, endPoint y: 109, distance: 54.1
click at [520, 109] on div "Crear Item de Auditoria 40622792 Nro Documento 27406227923 CUIL Afiliado Activo…" at bounding box center [288, 137] width 577 height 274
type input "$ 0,07"
type input "$ 0,72"
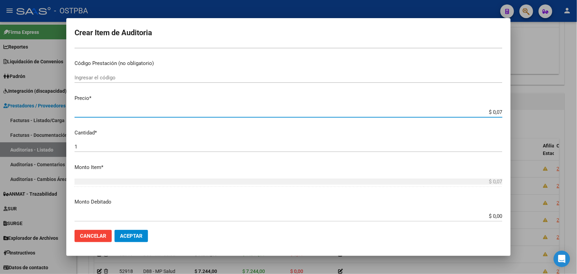
type input "$ 0,72"
type input "$ 7,24"
type input "$ 72,44"
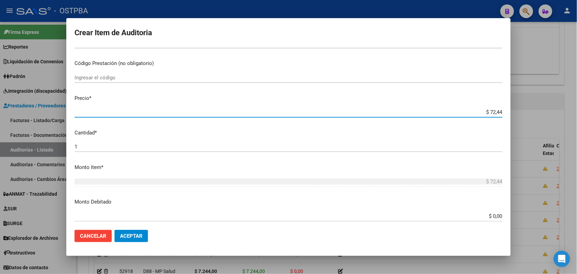
type input "$ 724,40"
type input "$ 7.244,00"
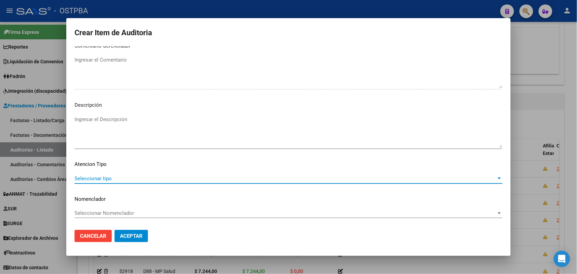
click at [104, 178] on span "Seleccionar tipo" at bounding box center [286, 178] width 422 height 6
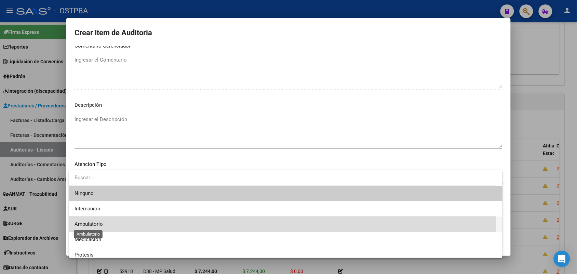
click at [91, 224] on span "Ambulatorio" at bounding box center [89, 224] width 28 height 6
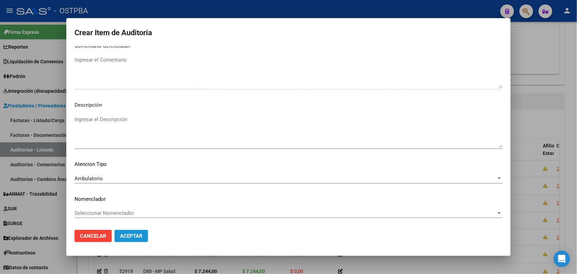
click at [134, 235] on span "Aceptar" at bounding box center [131, 236] width 23 height 6
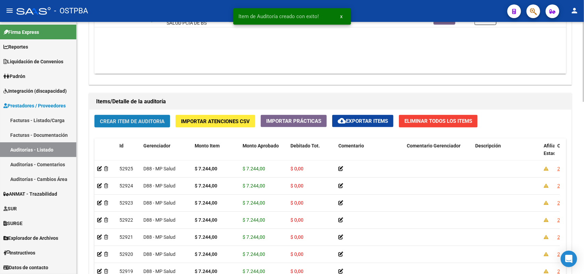
click at [139, 120] on span "Crear Item de Auditoria" at bounding box center [132, 121] width 65 height 6
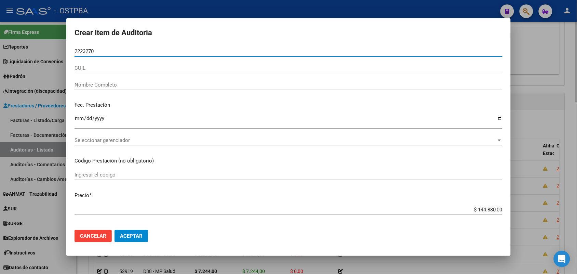
type input "22232702"
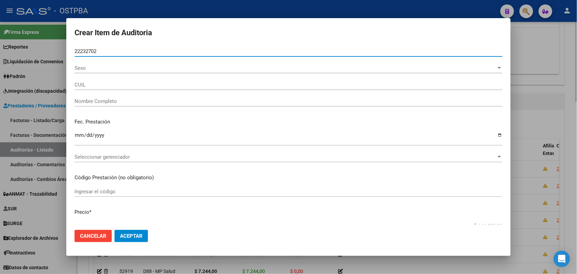
type input "23222327024"
type input "CATIVA [PERSON_NAME] -"
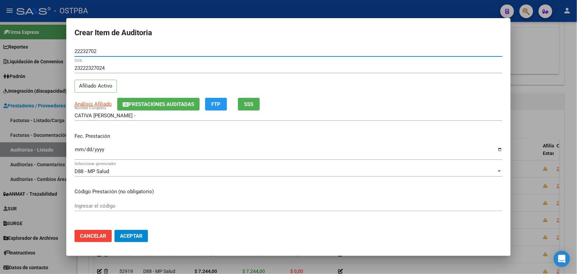
type input "22232702"
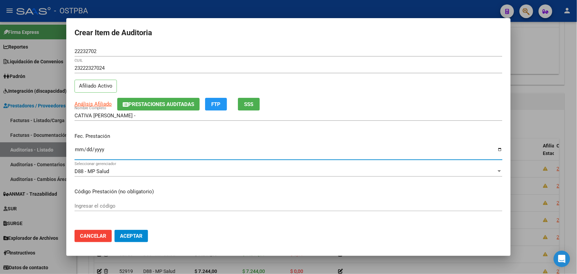
click at [77, 152] on input "Ingresar la fecha" at bounding box center [289, 152] width 428 height 11
type input "[DATE]"
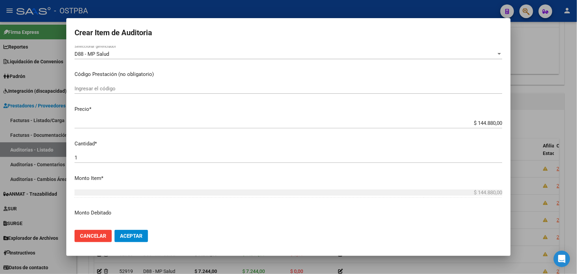
scroll to position [128, 0]
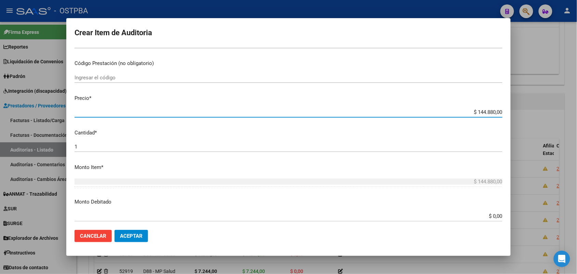
drag, startPoint x: 462, startPoint y: 114, endPoint x: 513, endPoint y: 114, distance: 51.3
click at [511, 112] on div "Crear Item de Auditoria 22232702 Nro Documento 23222327024 CUIL Afiliado Activo…" at bounding box center [288, 137] width 577 height 274
type input "$ 0,07"
type input "$ 0,72"
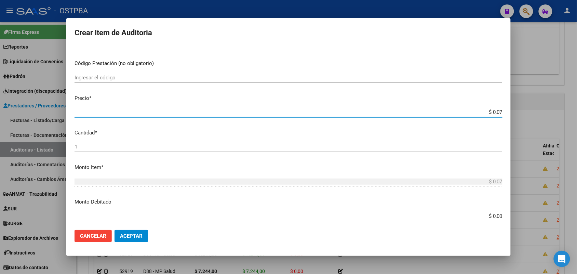
type input "$ 0,72"
type input "$ 7,24"
type input "$ 72,44"
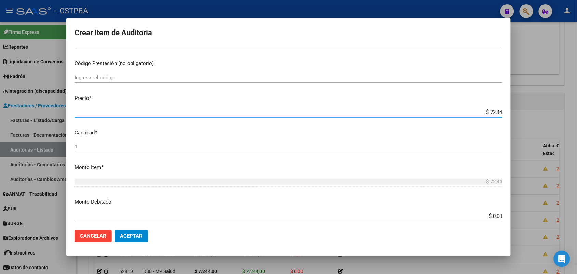
type input "$ 724,40"
type input "$ 7.244,00"
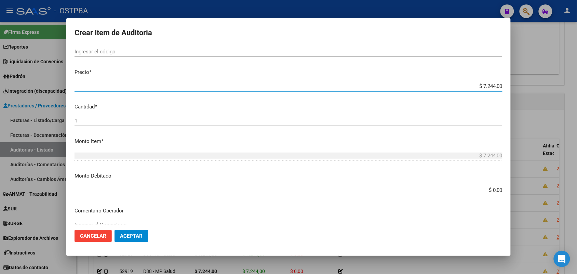
scroll to position [378, 0]
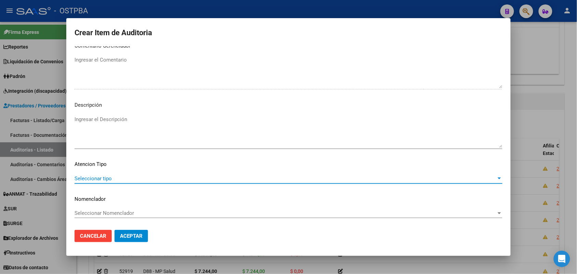
click at [102, 178] on span "Seleccionar tipo" at bounding box center [286, 178] width 422 height 6
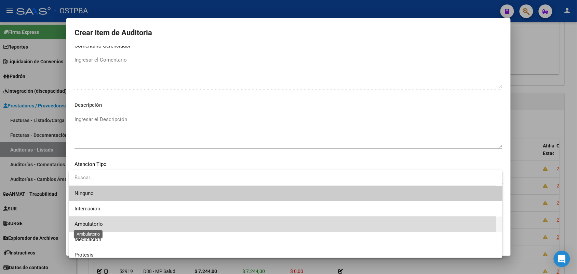
click at [95, 223] on span "Ambulatorio" at bounding box center [89, 224] width 28 height 6
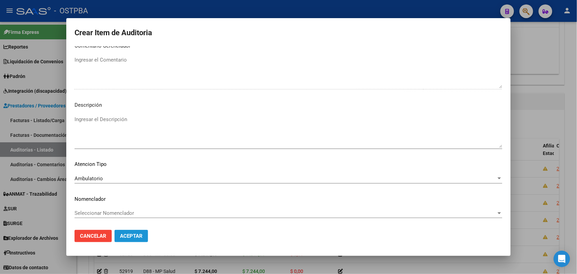
click at [124, 235] on span "Aceptar" at bounding box center [131, 236] width 23 height 6
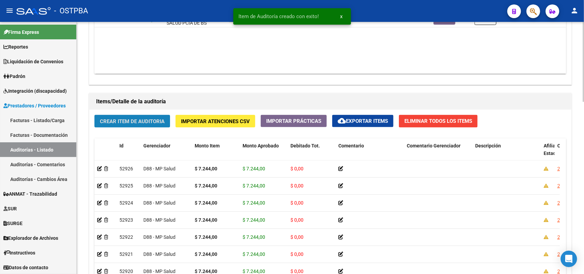
click at [137, 122] on span "Crear Item de Auditoria" at bounding box center [132, 121] width 65 height 6
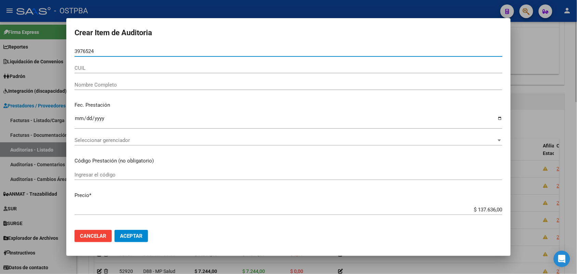
type input "39765247"
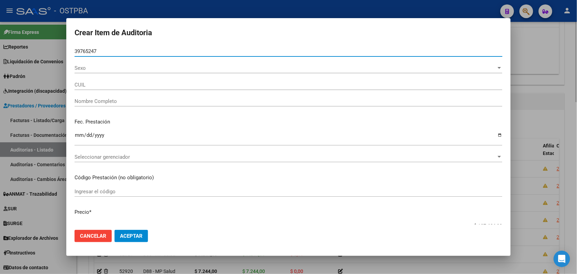
type input "27397652470"
type input "[PERSON_NAME] [PERSON_NAME]"
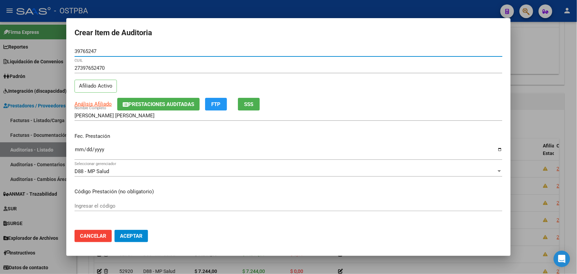
type input "39765247"
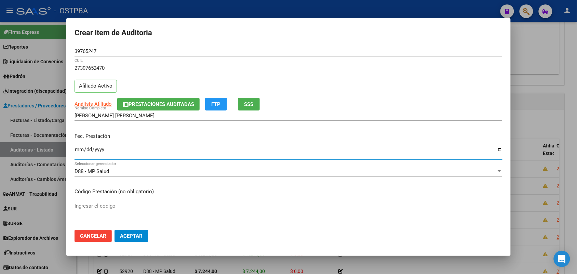
click at [76, 150] on input "Ingresar la fecha" at bounding box center [289, 152] width 428 height 11
type input "[DATE]"
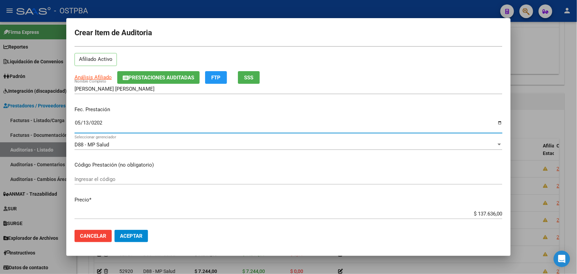
scroll to position [85, 0]
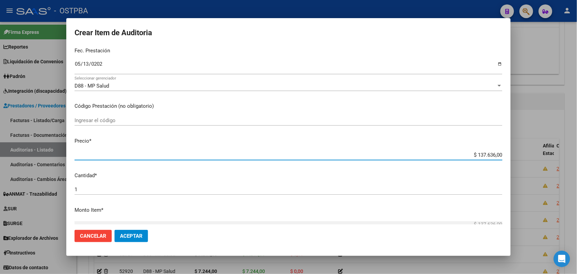
drag, startPoint x: 465, startPoint y: 154, endPoint x: 522, endPoint y: 151, distance: 57.2
click at [522, 151] on div "Crear Item de Auditoria 39765247 Nro Documento 27397652470 CUIL Afiliado Activo…" at bounding box center [288, 137] width 577 height 274
type input "$ 0,07"
type input "$ 0,72"
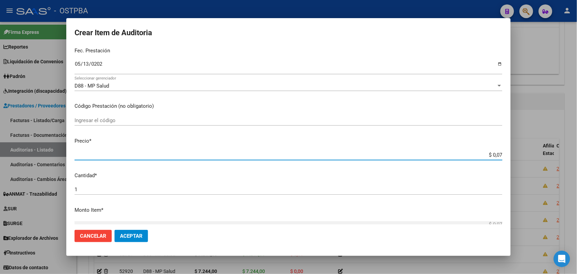
type input "$ 0,72"
type input "$ 7,24"
type input "$ 72,44"
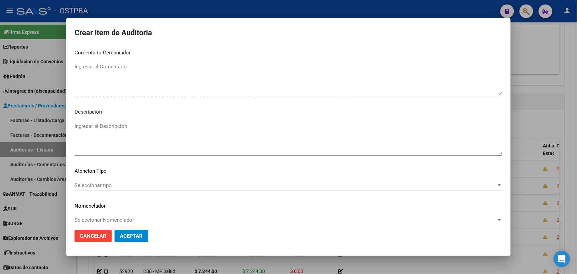
scroll to position [378, 0]
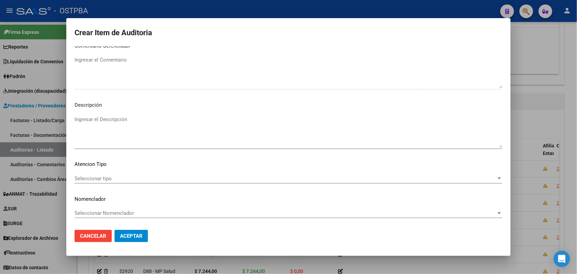
click at [102, 179] on span "Seleccionar tipo" at bounding box center [286, 178] width 422 height 6
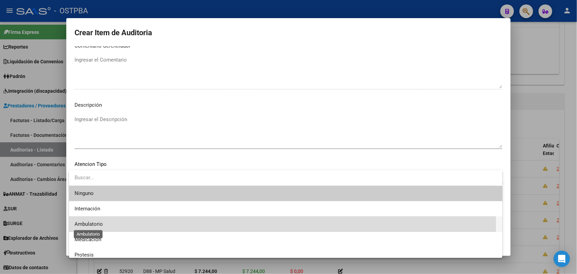
click at [98, 226] on span "Ambulatorio" at bounding box center [89, 224] width 28 height 6
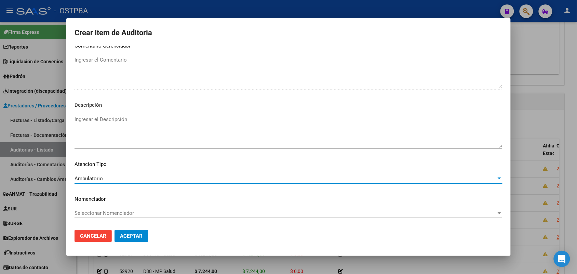
click at [142, 238] on span "Aceptar" at bounding box center [131, 236] width 23 height 6
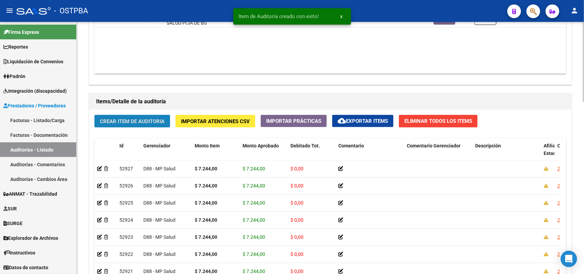
click at [136, 120] on span "Crear Item de Auditoria" at bounding box center [132, 121] width 65 height 6
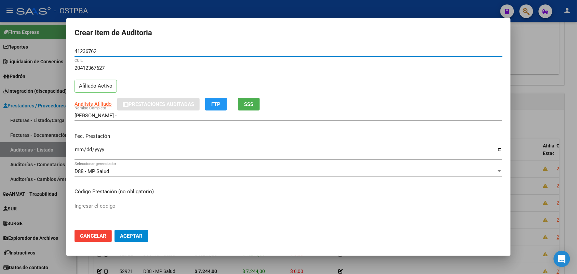
click at [77, 150] on input "Ingresar la fecha" at bounding box center [289, 152] width 428 height 11
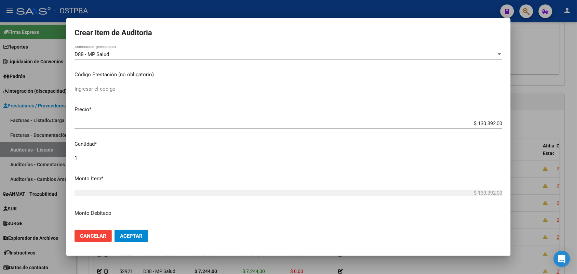
scroll to position [128, 0]
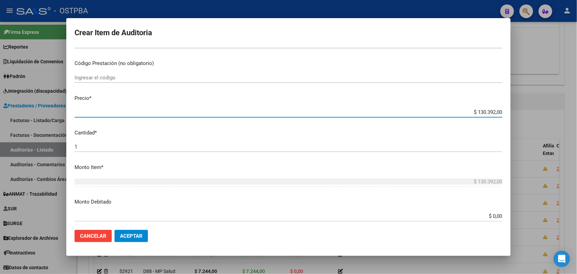
drag, startPoint x: 461, startPoint y: 110, endPoint x: 555, endPoint y: 116, distance: 94.2
click at [553, 115] on div "Crear Item de Auditoria 41236762 Nro Documento 20412367627 CUIL Afiliado Activo…" at bounding box center [288, 137] width 577 height 274
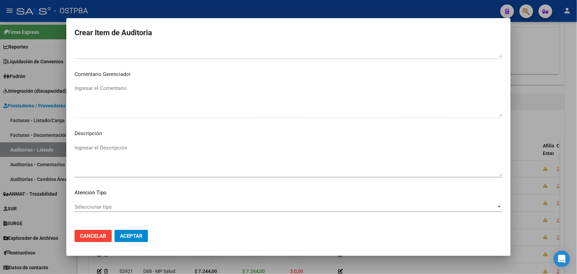
scroll to position [378, 0]
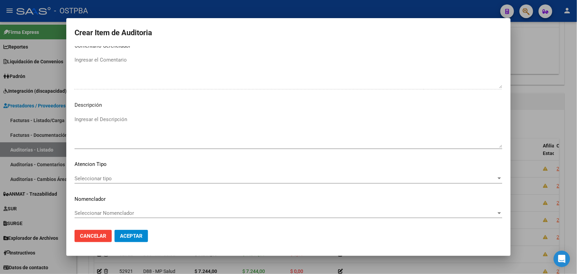
click at [97, 177] on span "Seleccionar tipo" at bounding box center [286, 178] width 422 height 6
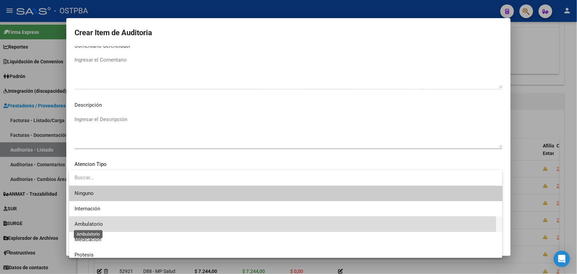
click at [101, 226] on span "Ambulatorio" at bounding box center [89, 224] width 28 height 6
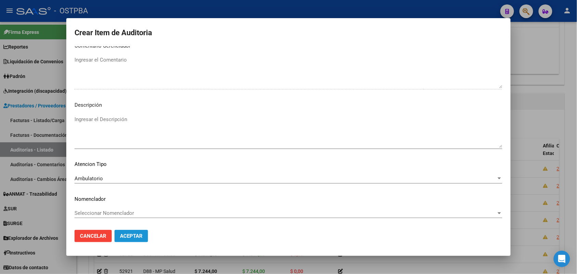
click at [132, 237] on span "Aceptar" at bounding box center [131, 236] width 23 height 6
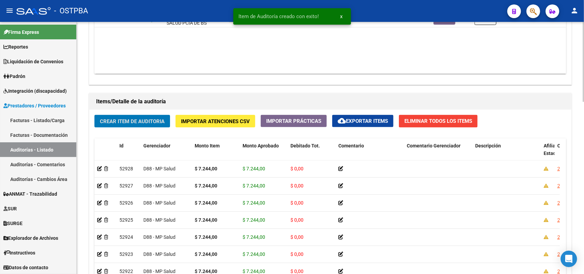
click at [155, 118] on span "Crear Item de Auditoria" at bounding box center [132, 121] width 65 height 6
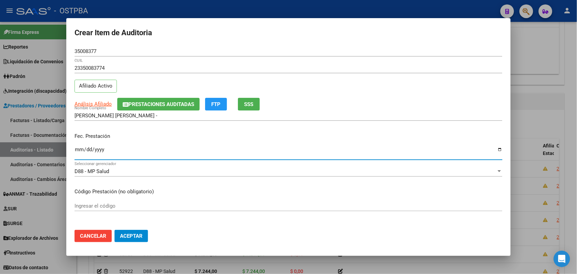
click at [76, 151] on input "Ingresar la fecha" at bounding box center [289, 152] width 428 height 11
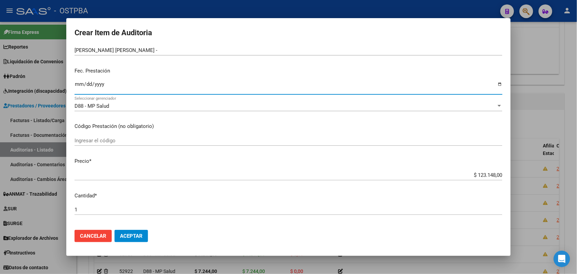
scroll to position [85, 0]
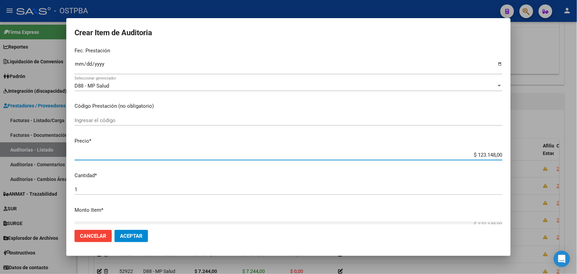
drag, startPoint x: 464, startPoint y: 155, endPoint x: 441, endPoint y: 212, distance: 62.3
click at [554, 161] on div "Crear Item de Auditoria 35008377 Nro Documento 23350083774 CUIL Afiliado Activo…" at bounding box center [288, 137] width 577 height 274
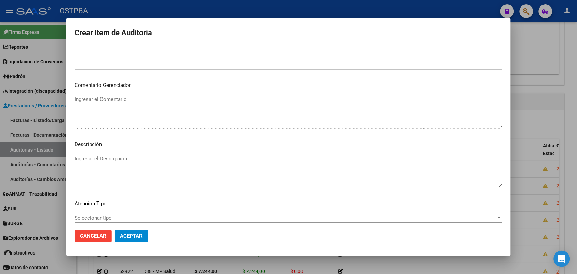
scroll to position [378, 0]
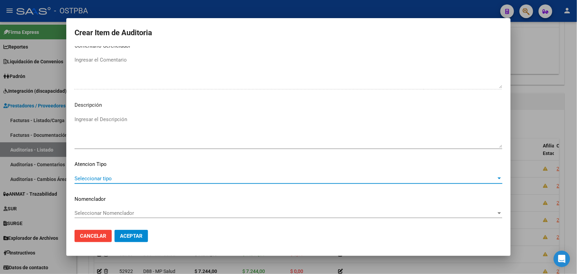
click at [98, 180] on span "Seleccionar tipo" at bounding box center [286, 178] width 422 height 6
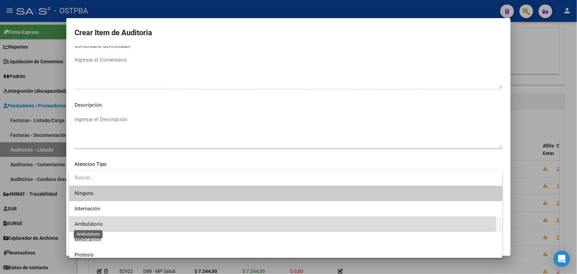
click at [93, 224] on span "Ambulatorio" at bounding box center [89, 224] width 28 height 6
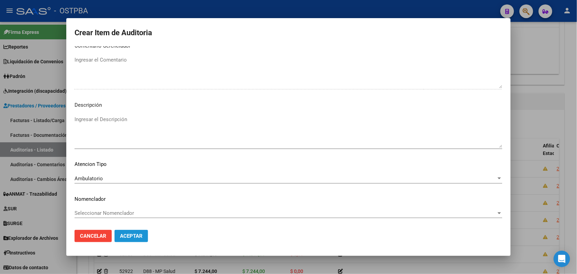
click at [137, 236] on span "Aceptar" at bounding box center [131, 236] width 23 height 6
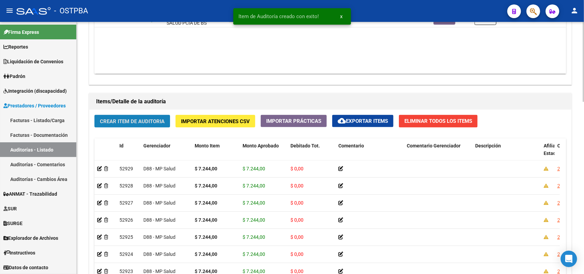
click at [154, 121] on span "Crear Item de Auditoria" at bounding box center [132, 121] width 65 height 6
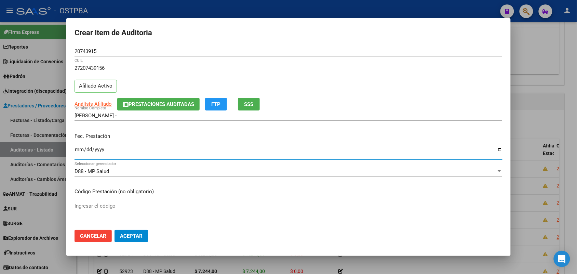
click at [79, 152] on input "Ingresar la fecha" at bounding box center [289, 152] width 428 height 11
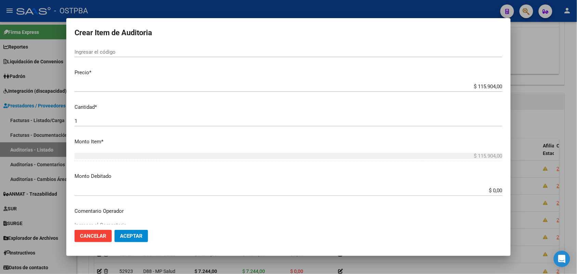
scroll to position [85, 0]
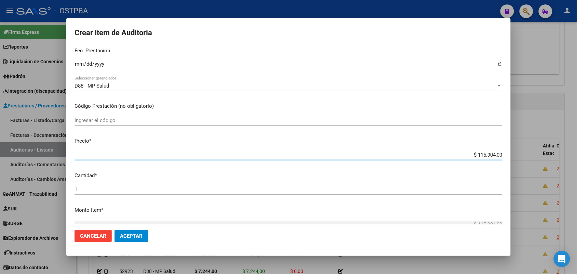
drag, startPoint x: 464, startPoint y: 154, endPoint x: 492, endPoint y: 175, distance: 34.5
click at [496, 171] on mat-dialog-content "20743915 Nro Documento 27207439156 CUIL Afiliado Activo Análisis Afiliado Prest…" at bounding box center [288, 135] width 444 height 178
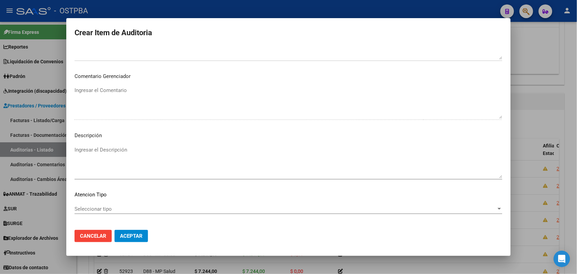
scroll to position [378, 0]
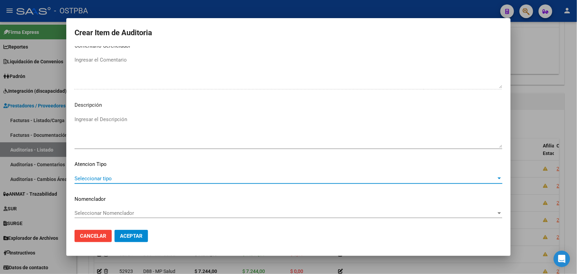
click at [105, 177] on span "Seleccionar tipo" at bounding box center [286, 178] width 422 height 6
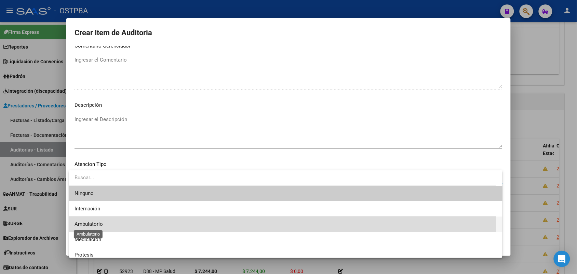
click at [100, 223] on span "Ambulatorio" at bounding box center [89, 224] width 28 height 6
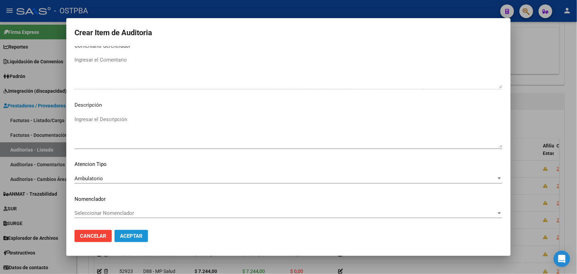
click at [134, 235] on span "Aceptar" at bounding box center [131, 236] width 23 height 6
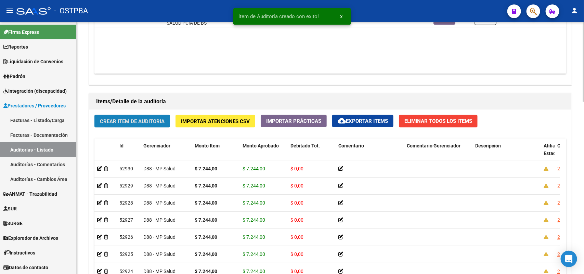
click at [145, 121] on span "Crear Item de Auditoria" at bounding box center [132, 121] width 65 height 6
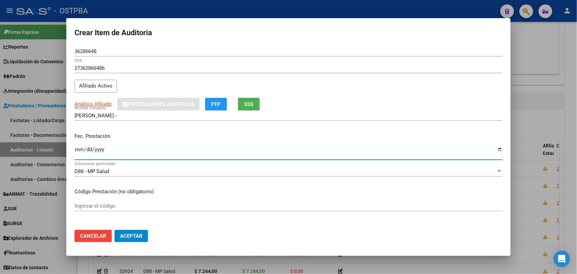
click at [79, 154] on input "Ingresar la fecha" at bounding box center [289, 152] width 428 height 11
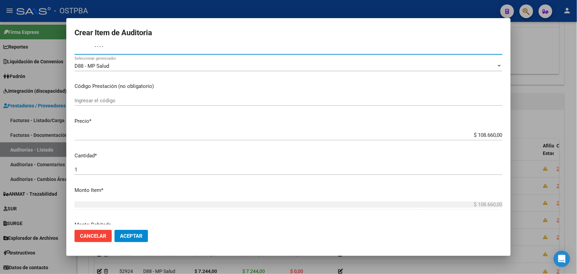
scroll to position [128, 0]
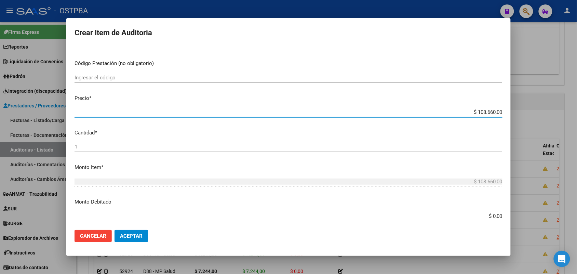
drag, startPoint x: 459, startPoint y: 113, endPoint x: 534, endPoint y: 114, distance: 75.2
click at [534, 114] on div "Crear Item de Auditoria 36286648 Nro Documento 27362866486 CUIL Afiliado Activo…" at bounding box center [288, 137] width 577 height 274
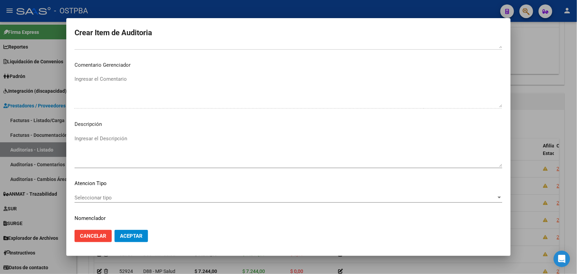
scroll to position [378, 0]
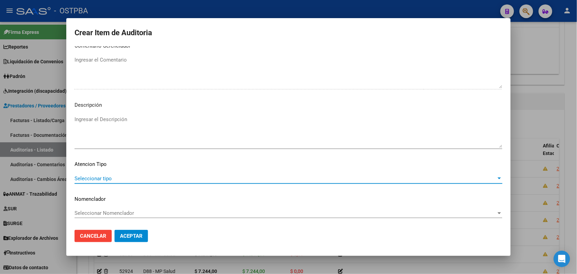
click at [107, 178] on span "Seleccionar tipo" at bounding box center [286, 178] width 422 height 6
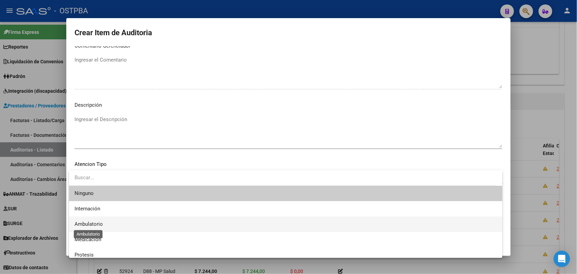
click at [93, 221] on span "Ambulatorio" at bounding box center [89, 224] width 28 height 6
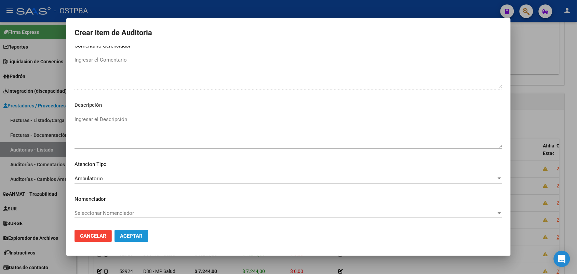
click at [136, 239] on button "Aceptar" at bounding box center [132, 236] width 34 height 12
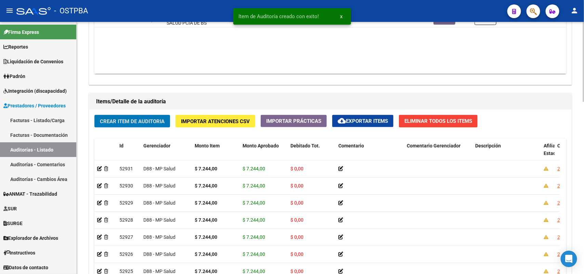
click at [137, 120] on span "Crear Item de Auditoria" at bounding box center [132, 121] width 65 height 6
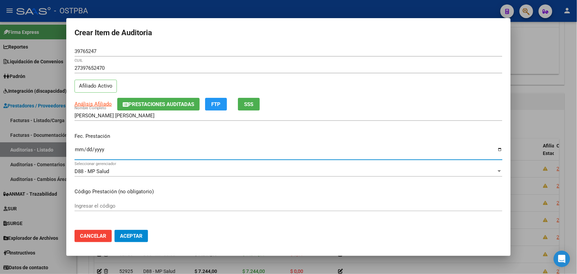
click at [77, 149] on input "Ingresar la fecha" at bounding box center [289, 152] width 428 height 11
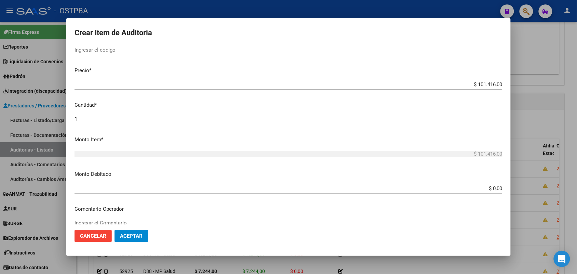
scroll to position [171, 0]
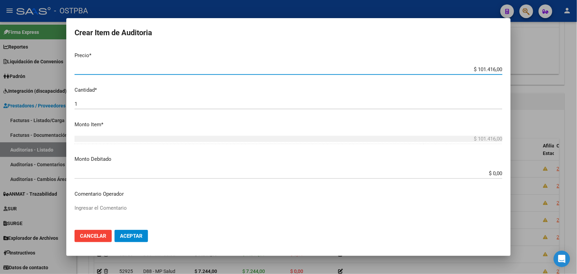
drag, startPoint x: 465, startPoint y: 67, endPoint x: 532, endPoint y: 74, distance: 67.0
click at [532, 74] on div "Crear Item de Auditoria 39765247 Nro Documento 27397652470 CUIL Afiliado Activo…" at bounding box center [288, 137] width 577 height 274
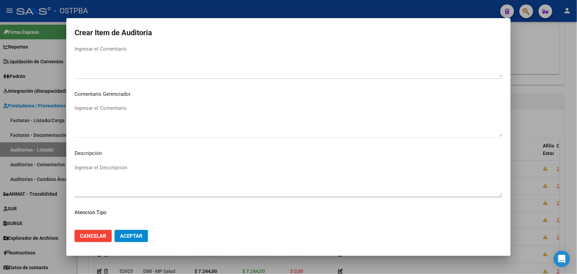
scroll to position [378, 0]
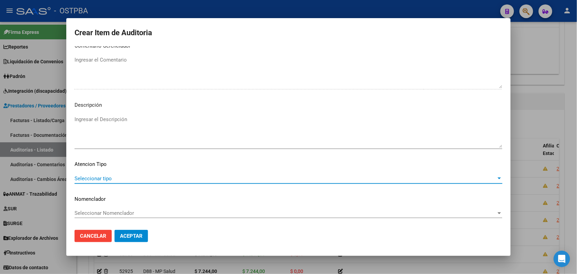
click at [104, 179] on span "Seleccionar tipo" at bounding box center [286, 178] width 422 height 6
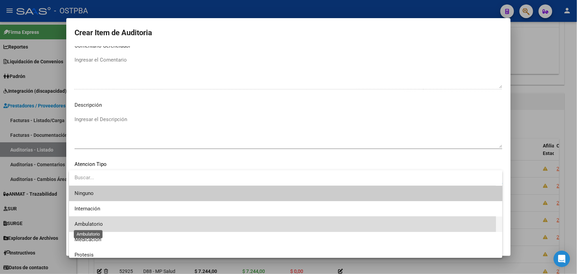
click at [99, 223] on span "Ambulatorio" at bounding box center [89, 224] width 28 height 6
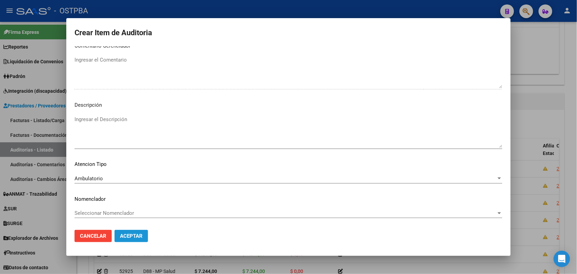
click at [134, 237] on span "Aceptar" at bounding box center [131, 236] width 23 height 6
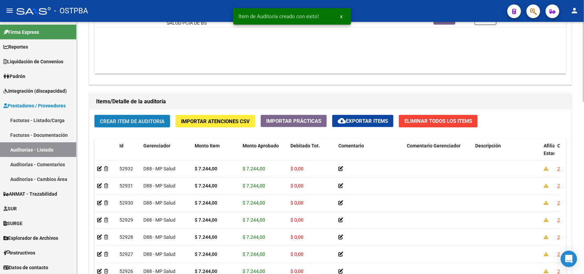
click at [138, 118] on span "Crear Item de Auditoria" at bounding box center [132, 121] width 65 height 6
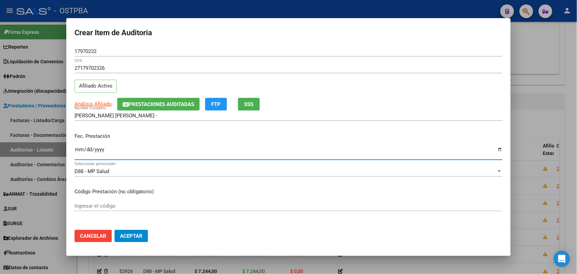
click at [80, 153] on input "Ingresar la fecha" at bounding box center [289, 152] width 428 height 11
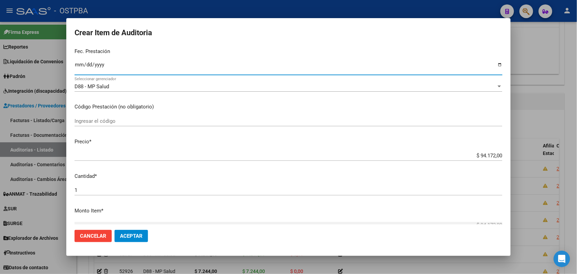
scroll to position [85, 0]
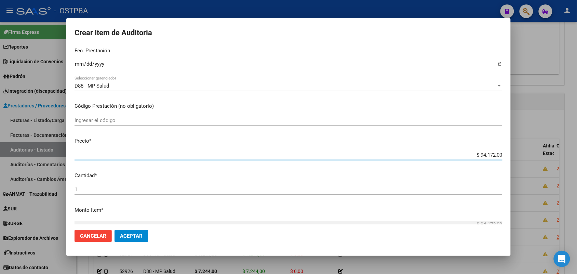
drag, startPoint x: 465, startPoint y: 152, endPoint x: 517, endPoint y: 155, distance: 52.0
click at [517, 155] on div "Crear Item de Auditoria 17970232 Nro Documento 27179702326 CUIL Afiliado Activo…" at bounding box center [288, 137] width 577 height 274
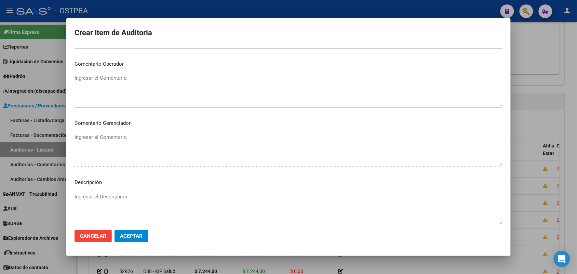
scroll to position [378, 0]
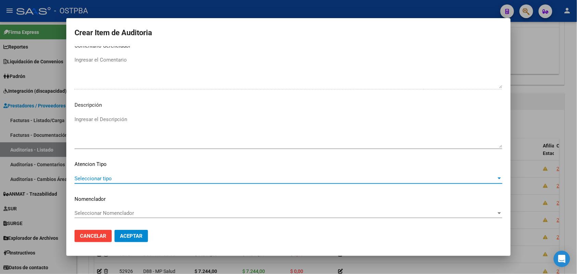
click at [91, 175] on span "Seleccionar tipo" at bounding box center [286, 178] width 422 height 6
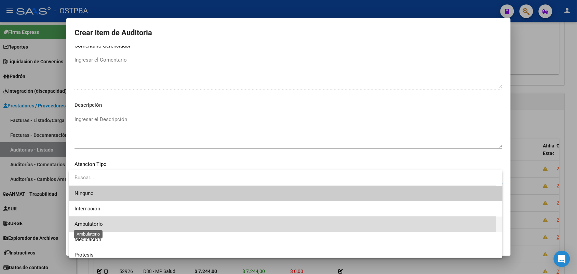
click at [100, 223] on span "Ambulatorio" at bounding box center [89, 224] width 28 height 6
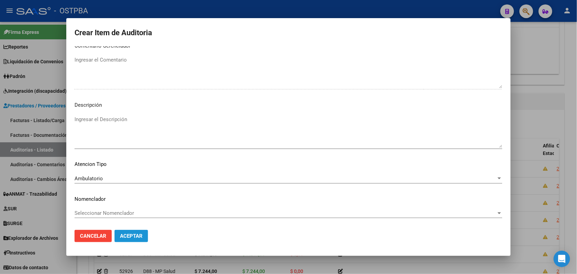
click at [131, 232] on button "Aceptar" at bounding box center [132, 236] width 34 height 12
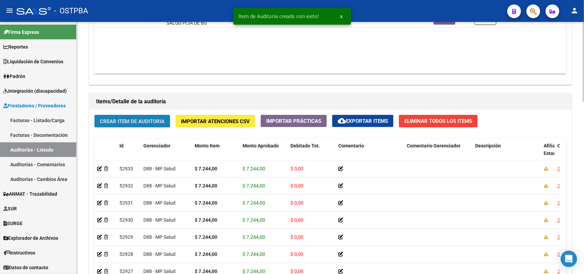
click at [161, 119] on span "Crear Item de Auditoria" at bounding box center [132, 121] width 65 height 6
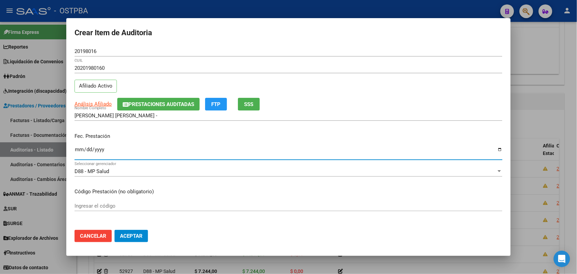
click at [79, 153] on input "Ingresar la fecha" at bounding box center [289, 152] width 428 height 11
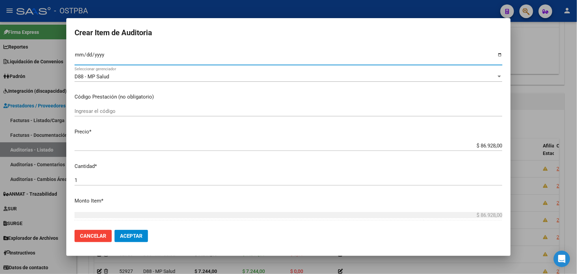
scroll to position [128, 0]
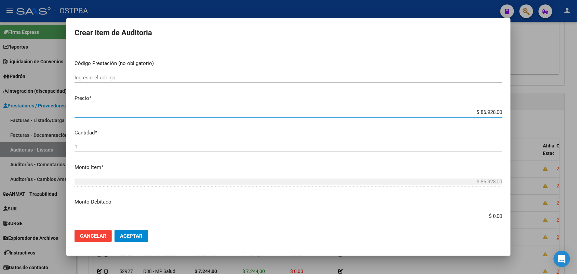
drag, startPoint x: 469, startPoint y: 111, endPoint x: 531, endPoint y: 114, distance: 62.3
click at [532, 113] on div "Crear Item de Auditoria 20198016 Nro Documento 20201980160 CUIL Afiliado Activo…" at bounding box center [288, 137] width 577 height 274
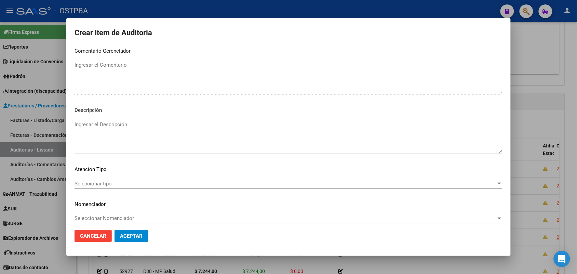
scroll to position [378, 0]
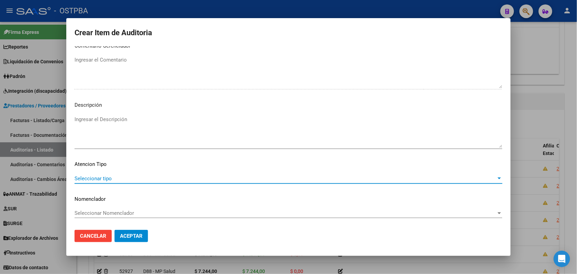
click at [107, 176] on span "Seleccionar tipo" at bounding box center [286, 178] width 422 height 6
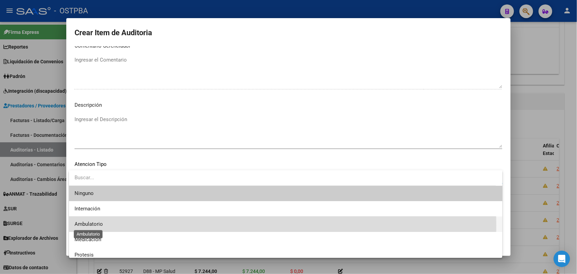
click at [90, 226] on span "Ambulatorio" at bounding box center [89, 224] width 28 height 6
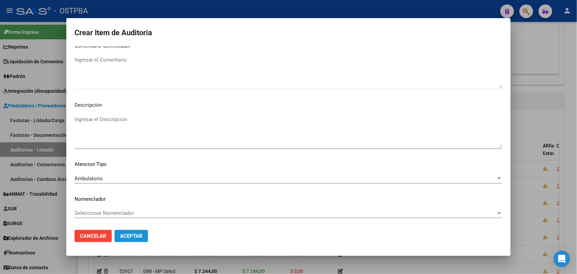
click at [133, 234] on span "Aceptar" at bounding box center [131, 236] width 23 height 6
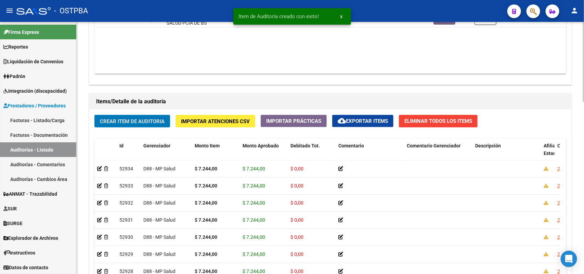
click at [152, 122] on span "Crear Item de Auditoria" at bounding box center [132, 121] width 65 height 6
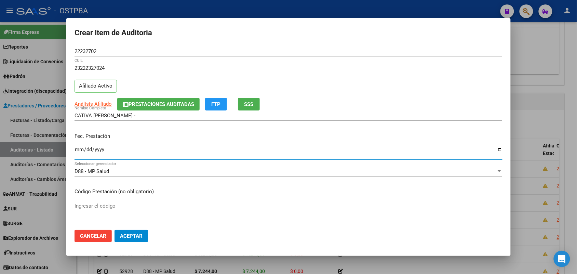
drag, startPoint x: 79, startPoint y: 151, endPoint x: 125, endPoint y: 154, distance: 46.6
click at [79, 151] on input "Ingresar la fecha" at bounding box center [289, 152] width 428 height 11
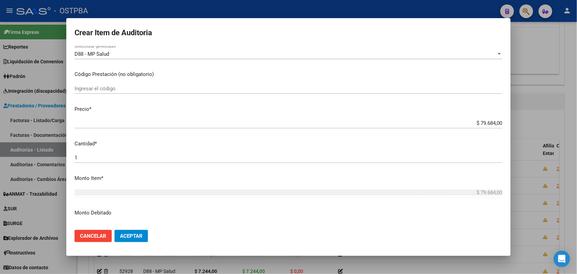
scroll to position [128, 0]
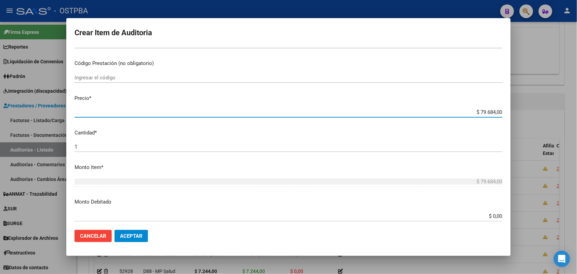
drag, startPoint x: 465, startPoint y: 111, endPoint x: 537, endPoint y: 110, distance: 72.5
click at [537, 110] on div "Crear Item de Auditoria 22232702 Nro Documento 23222327024 CUIL Afiliado Activo…" at bounding box center [288, 137] width 577 height 274
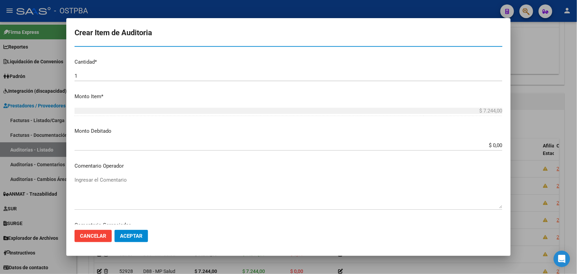
scroll to position [378, 0]
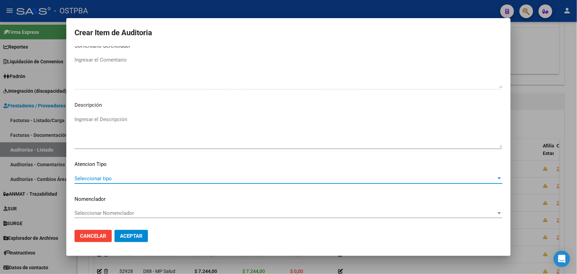
click at [96, 178] on span "Seleccionar tipo" at bounding box center [286, 178] width 422 height 6
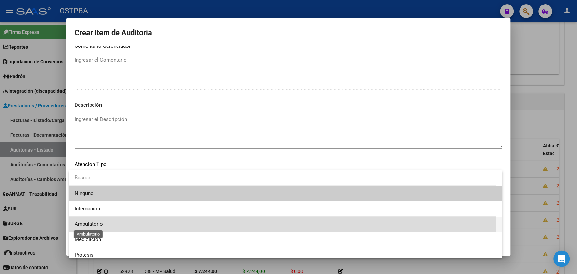
click at [82, 226] on span "Ambulatorio" at bounding box center [89, 224] width 28 height 6
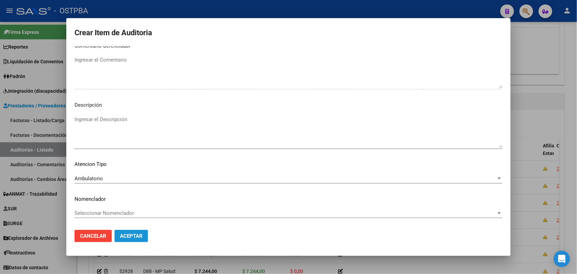
click at [132, 238] on span "Aceptar" at bounding box center [131, 236] width 23 height 6
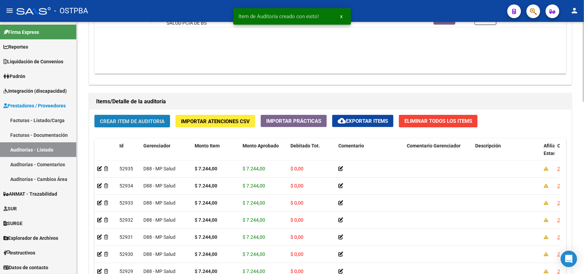
click at [145, 122] on span "Crear Item de Auditoria" at bounding box center [132, 121] width 65 height 6
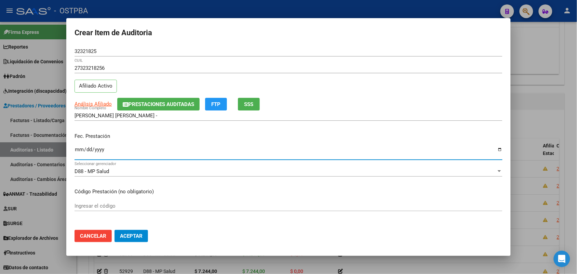
click at [79, 154] on input "Ingresar la fecha" at bounding box center [289, 152] width 428 height 11
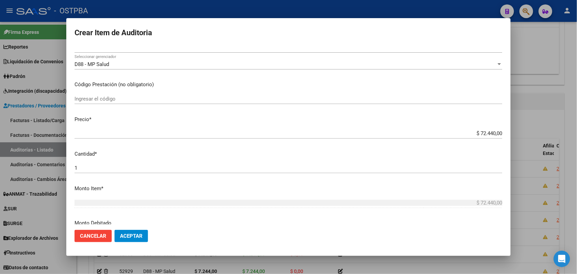
scroll to position [128, 0]
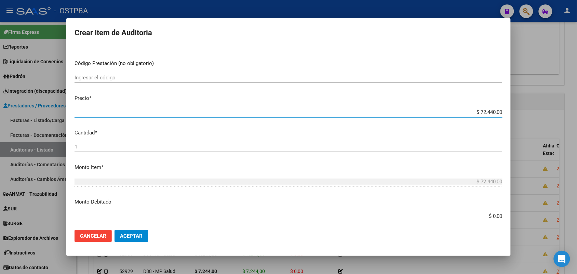
drag, startPoint x: 466, startPoint y: 113, endPoint x: 529, endPoint y: 117, distance: 63.4
click at [528, 114] on div "Crear Item de Auditoria 32321825 Nro Documento 27323218256 CUIL Afiliado Activo…" at bounding box center [288, 137] width 577 height 274
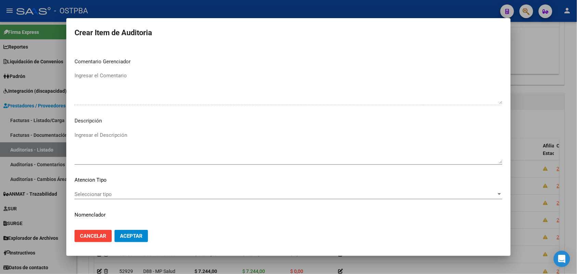
scroll to position [378, 0]
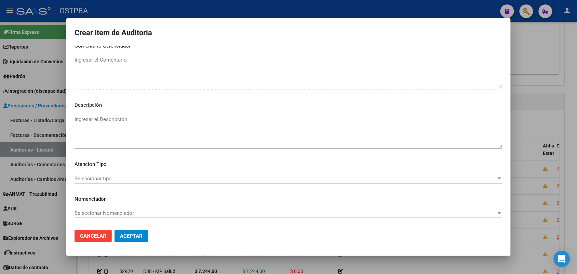
click at [93, 175] on span "Seleccionar tipo" at bounding box center [286, 178] width 422 height 6
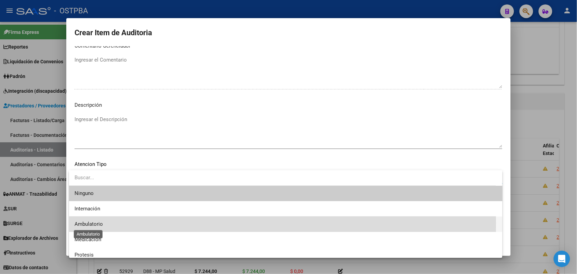
click at [99, 223] on span "Ambulatorio" at bounding box center [89, 224] width 28 height 6
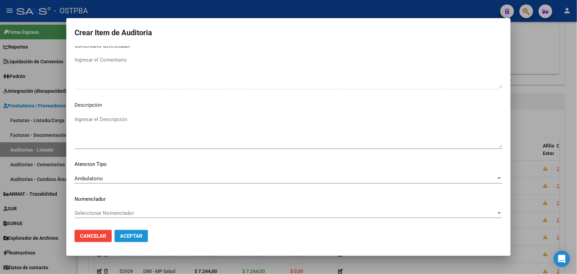
click at [133, 237] on span "Aceptar" at bounding box center [131, 236] width 23 height 6
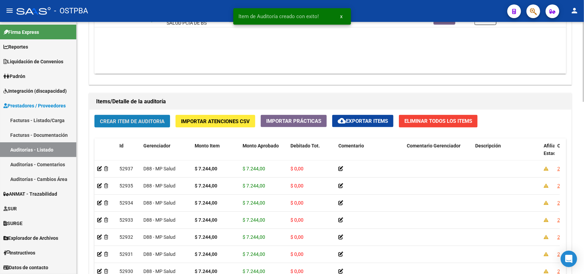
click at [146, 121] on span "Crear Item de Auditoria" at bounding box center [132, 121] width 65 height 6
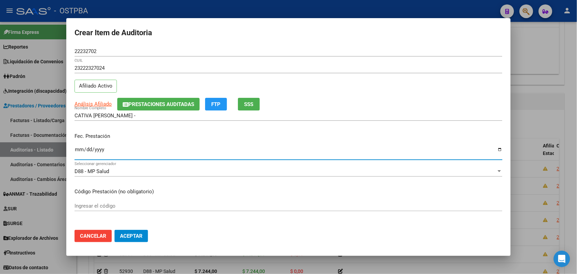
click at [77, 152] on input "Ingresar la fecha" at bounding box center [289, 152] width 428 height 11
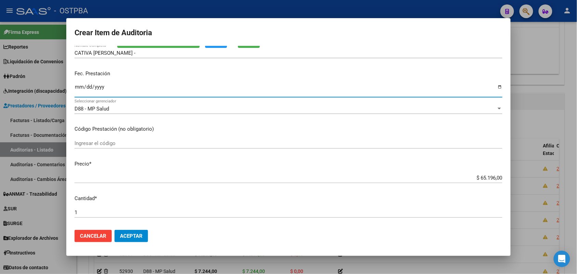
scroll to position [85, 0]
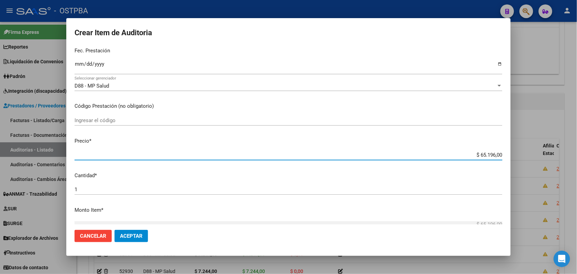
drag, startPoint x: 464, startPoint y: 155, endPoint x: 510, endPoint y: 153, distance: 45.8
click at [510, 153] on mat-dialog-content "22232702 Nro Documento 23222327024 CUIL Afiliado Activo Análisis Afiliado Prest…" at bounding box center [288, 135] width 444 height 178
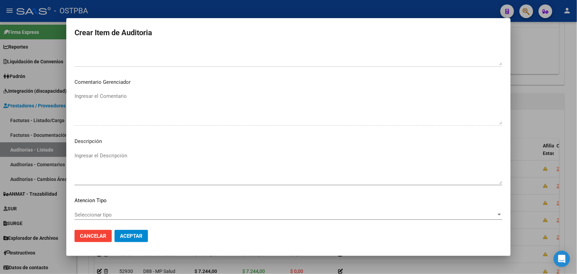
scroll to position [378, 0]
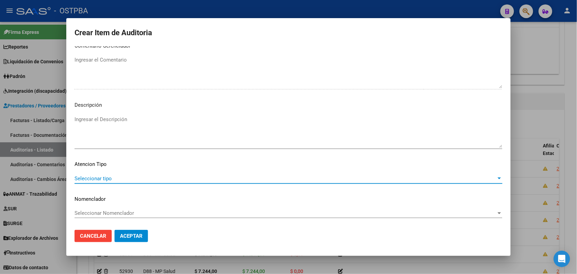
click at [98, 177] on span "Seleccionar tipo" at bounding box center [286, 178] width 422 height 6
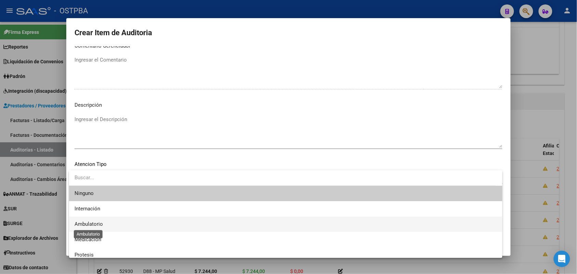
click at [98, 225] on span "Ambulatorio" at bounding box center [89, 224] width 28 height 6
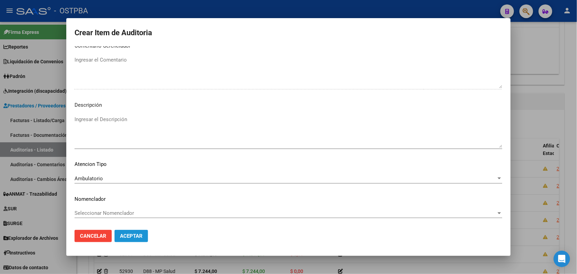
click at [132, 236] on span "Aceptar" at bounding box center [131, 236] width 23 height 6
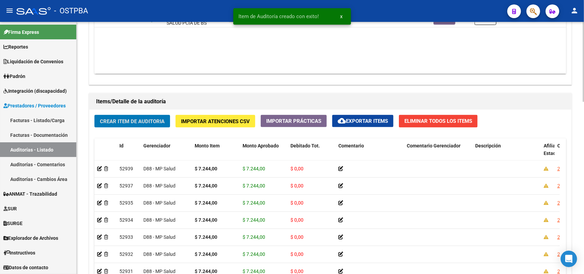
click at [156, 121] on span "Crear Item de Auditoria" at bounding box center [132, 121] width 65 height 6
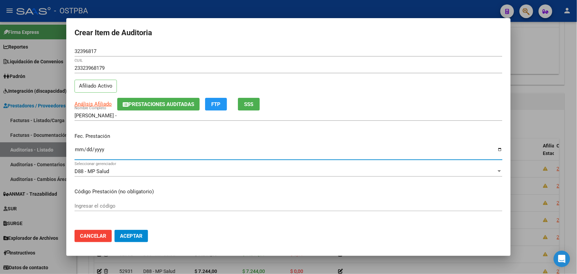
click at [81, 154] on input "Ingresar la fecha" at bounding box center [289, 152] width 428 height 11
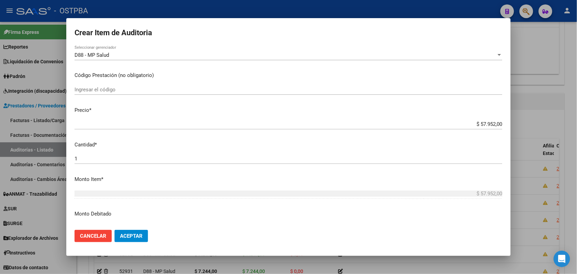
scroll to position [128, 0]
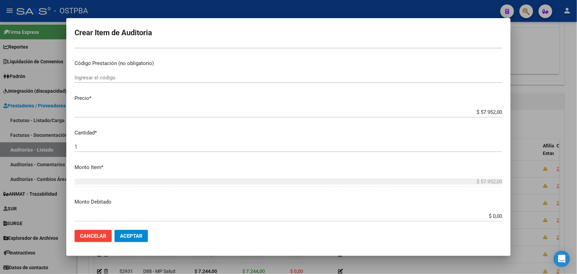
drag, startPoint x: 464, startPoint y: 124, endPoint x: 462, endPoint y: 149, distance: 25.4
drag, startPoint x: 462, startPoint y: 149, endPoint x: 445, endPoint y: 165, distance: 22.5
click at [445, 165] on p "Monto Item *" at bounding box center [289, 167] width 428 height 8
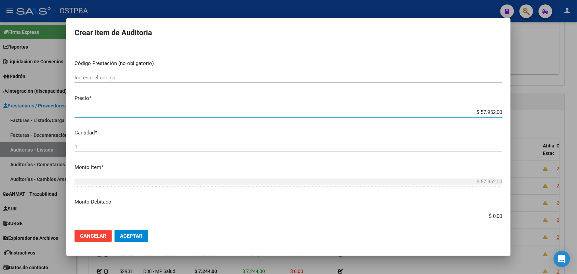
drag, startPoint x: 468, startPoint y: 111, endPoint x: 524, endPoint y: 104, distance: 57.0
click at [524, 104] on div "Crear Item de Auditoria 32396817 Nro Documento 23323968179 CUIL Afiliado Activo…" at bounding box center [288, 137] width 577 height 274
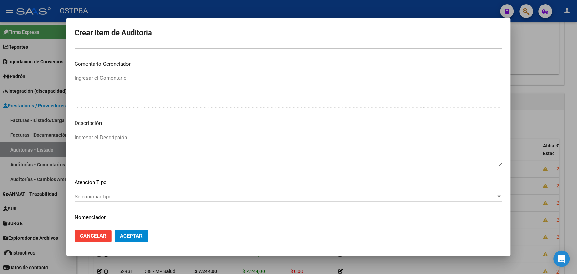
scroll to position [378, 0]
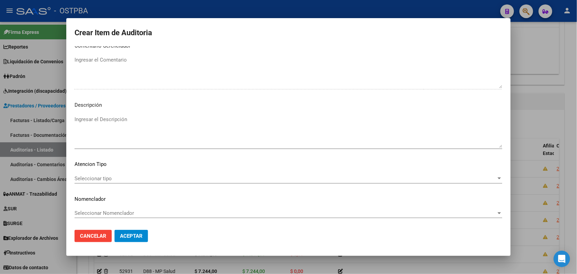
click at [96, 178] on span "Seleccionar tipo" at bounding box center [286, 178] width 422 height 6
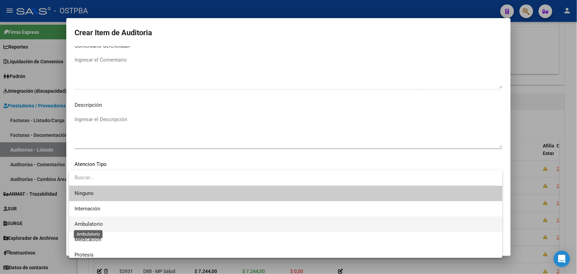
click at [93, 223] on span "Ambulatorio" at bounding box center [89, 224] width 28 height 6
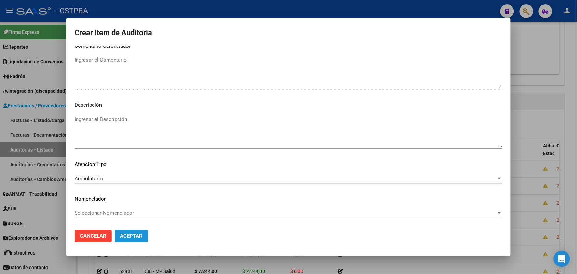
click at [128, 235] on span "Aceptar" at bounding box center [131, 236] width 23 height 6
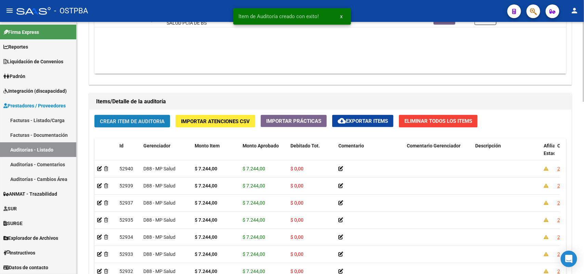
click at [126, 115] on button "Crear Item de Auditoria" at bounding box center [132, 121] width 76 height 13
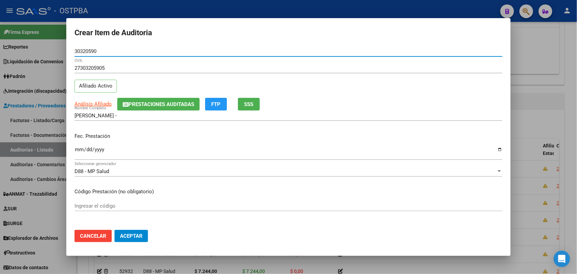
click at [76, 152] on input "Ingresar la fecha" at bounding box center [289, 152] width 428 height 11
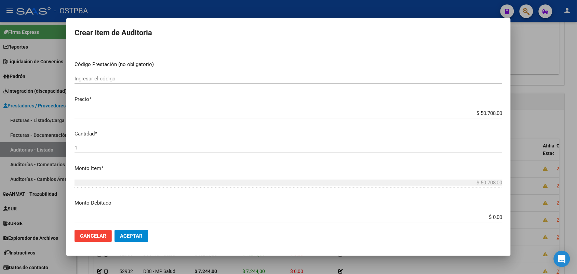
scroll to position [128, 0]
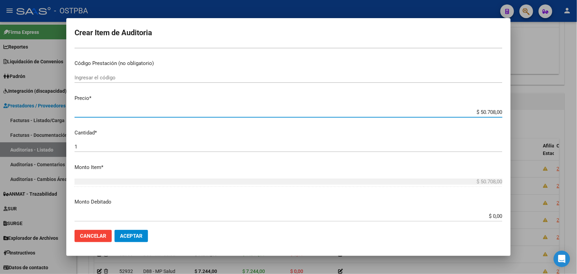
drag, startPoint x: 466, startPoint y: 113, endPoint x: 516, endPoint y: 113, distance: 49.6
click at [516, 113] on div "Crear Item de Auditoria 30320590 Nro Documento 27303205905 CUIL Afiliado Activo…" at bounding box center [288, 137] width 577 height 274
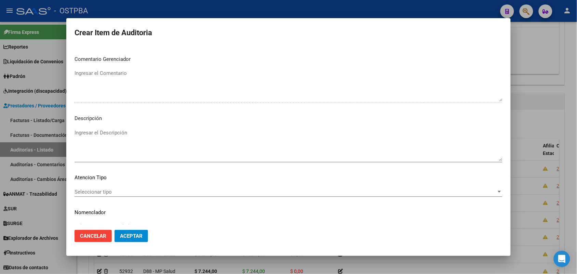
scroll to position [378, 0]
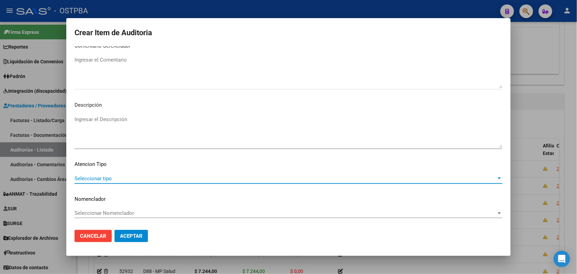
click at [91, 176] on span "Seleccionar tipo" at bounding box center [286, 178] width 422 height 6
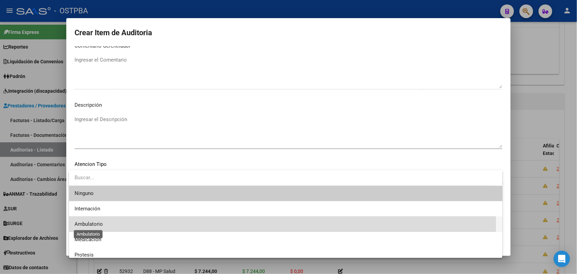
click at [97, 224] on span "Ambulatorio" at bounding box center [89, 224] width 28 height 6
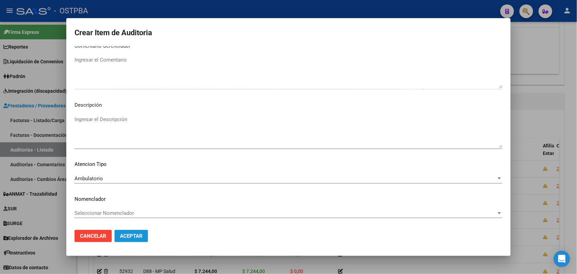
click at [128, 238] on span "Aceptar" at bounding box center [131, 236] width 23 height 6
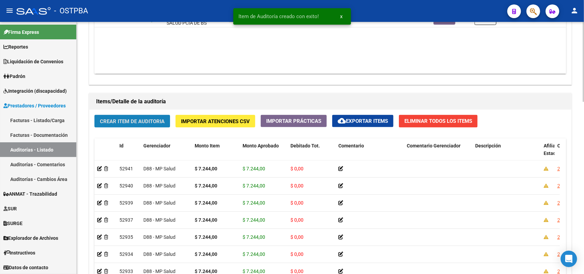
click at [126, 118] on span "Crear Item de Auditoria" at bounding box center [132, 121] width 65 height 6
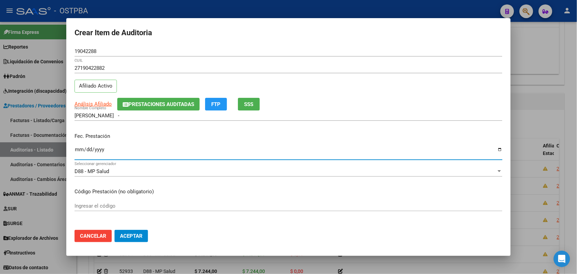
click at [80, 150] on input "Ingresar la fecha" at bounding box center [289, 152] width 428 height 11
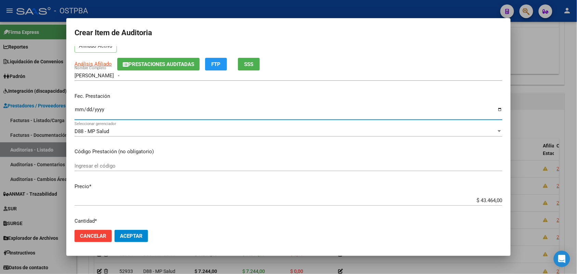
scroll to position [128, 0]
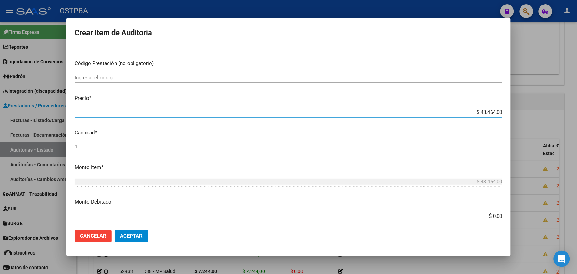
drag, startPoint x: 467, startPoint y: 113, endPoint x: 516, endPoint y: 112, distance: 48.2
click at [516, 112] on div "Crear Item de Auditoria 19042288 Nro Documento 27190422882 CUIL Afiliado Activo…" at bounding box center [288, 137] width 577 height 274
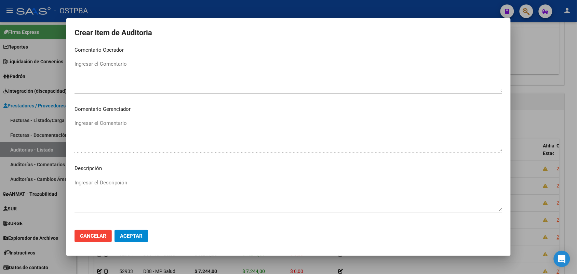
scroll to position [378, 0]
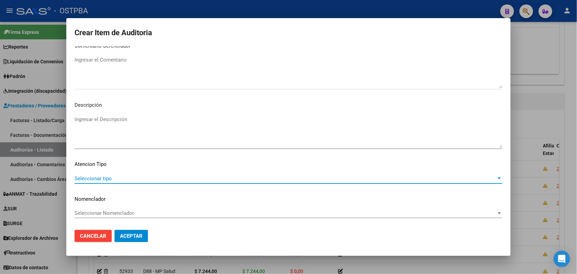
click at [98, 178] on span "Seleccionar tipo" at bounding box center [286, 178] width 422 height 6
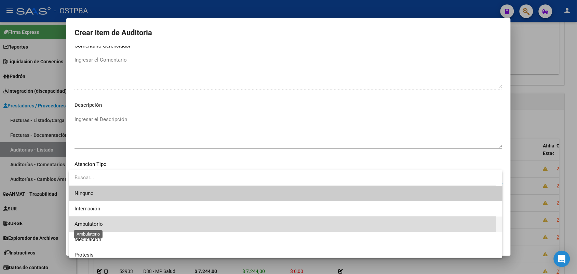
click at [96, 223] on span "Ambulatorio" at bounding box center [89, 224] width 28 height 6
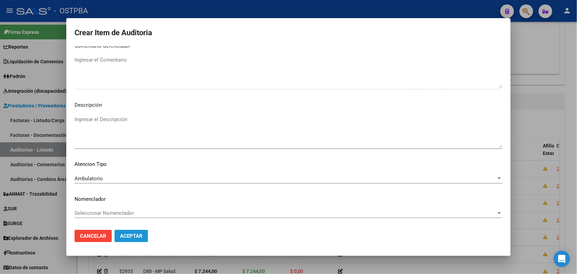
click at [129, 237] on span "Aceptar" at bounding box center [131, 236] width 23 height 6
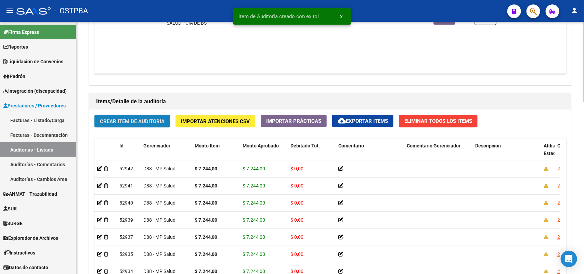
click at [128, 121] on span "Crear Item de Auditoria" at bounding box center [132, 121] width 65 height 6
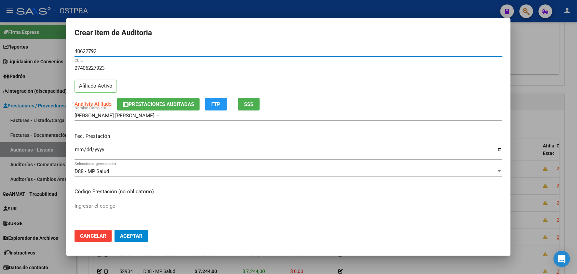
click at [78, 149] on input "Ingresar la fecha" at bounding box center [289, 152] width 428 height 11
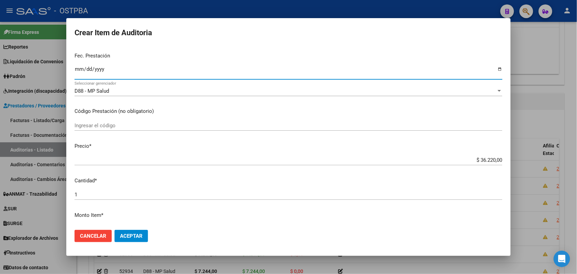
scroll to position [85, 0]
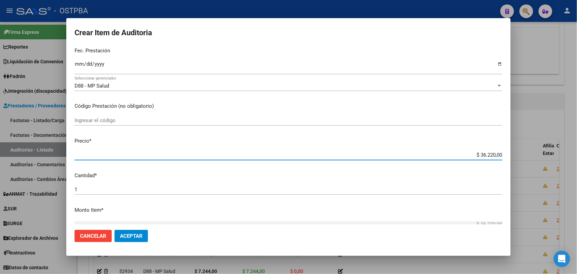
drag, startPoint x: 468, startPoint y: 154, endPoint x: 556, endPoint y: 156, distance: 87.5
click at [556, 156] on div "Crear Item de Auditoria 40622792 Nro Documento 27406227923 CUIL Afiliado Activo…" at bounding box center [288, 137] width 577 height 274
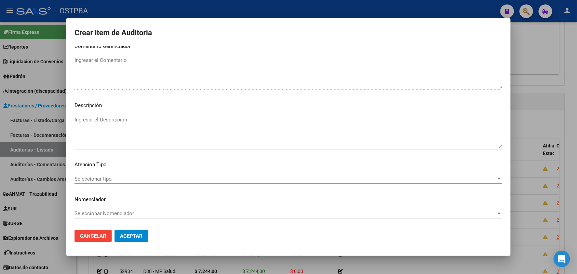
scroll to position [378, 0]
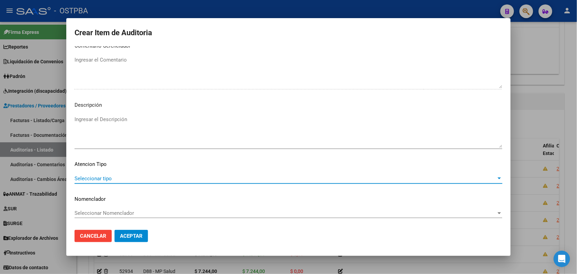
click at [105, 180] on span "Seleccionar tipo" at bounding box center [286, 178] width 422 height 6
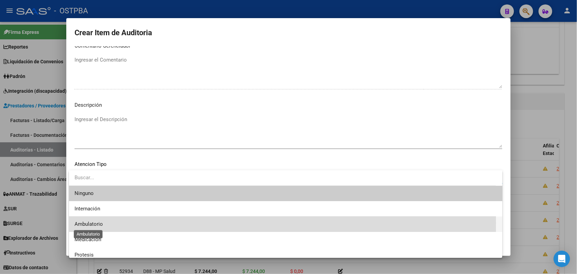
click at [92, 223] on span "Ambulatorio" at bounding box center [89, 224] width 28 height 6
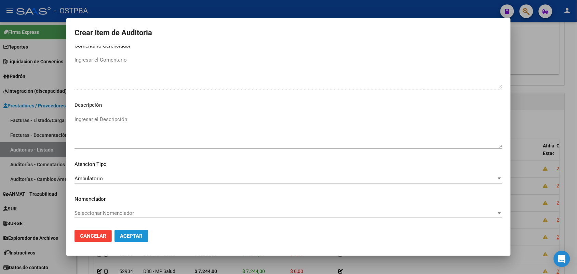
click at [122, 233] on span "Aceptar" at bounding box center [131, 236] width 23 height 6
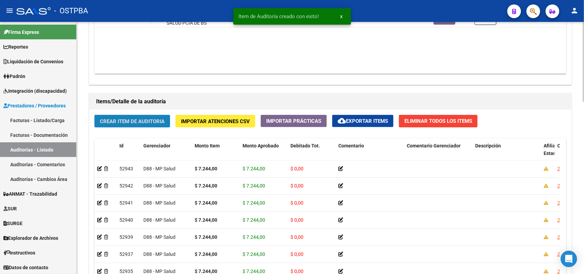
click at [147, 121] on span "Crear Item de Auditoria" at bounding box center [132, 121] width 65 height 6
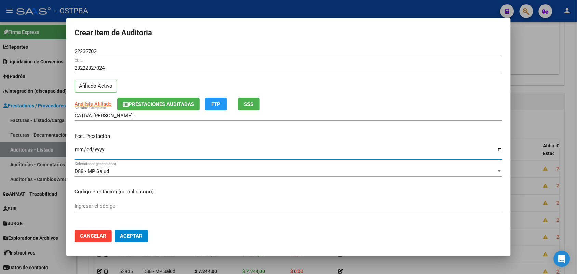
click at [79, 151] on input "Ingresar la fecha" at bounding box center [289, 152] width 428 height 11
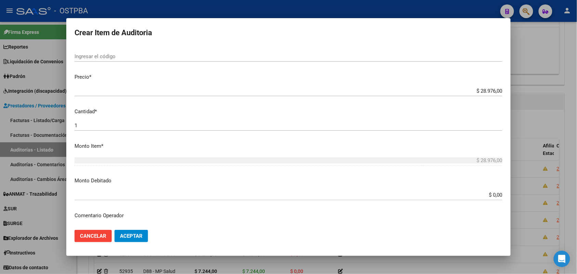
scroll to position [171, 0]
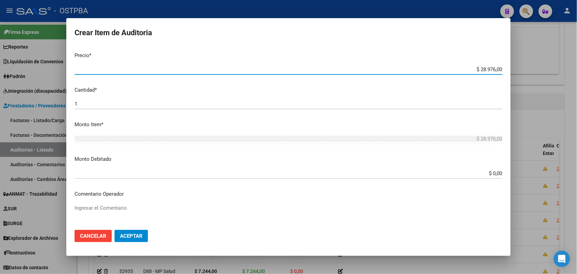
drag, startPoint x: 467, startPoint y: 70, endPoint x: 550, endPoint y: 66, distance: 83.2
click at [550, 66] on div "Crear Item de Auditoria 22232702 Nro Documento 23222327024 CUIL Afiliado Activo…" at bounding box center [288, 137] width 577 height 274
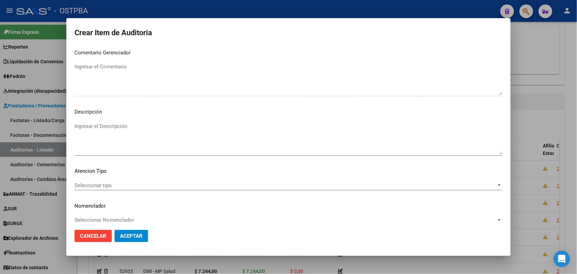
scroll to position [378, 0]
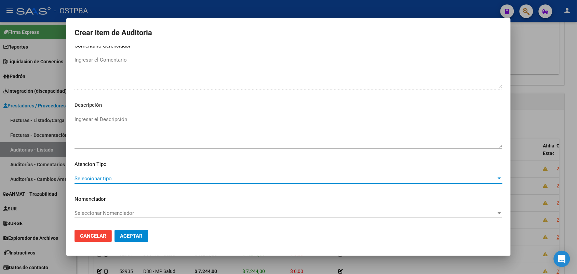
click at [95, 175] on span "Seleccionar tipo" at bounding box center [286, 178] width 422 height 6
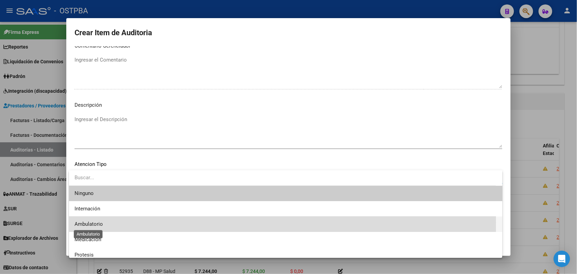
click at [91, 223] on span "Ambulatorio" at bounding box center [89, 224] width 28 height 6
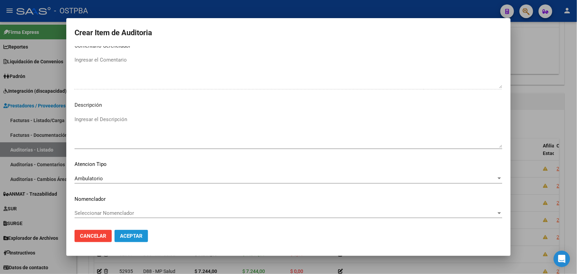
click at [122, 235] on span "Aceptar" at bounding box center [131, 236] width 23 height 6
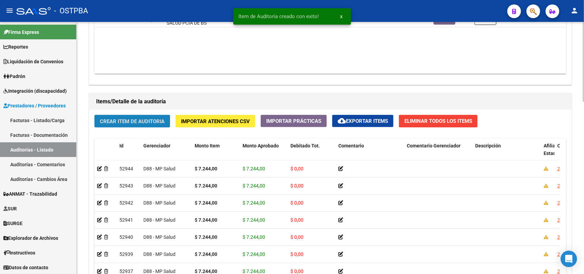
click at [123, 118] on span "Crear Item de Auditoria" at bounding box center [132, 121] width 65 height 6
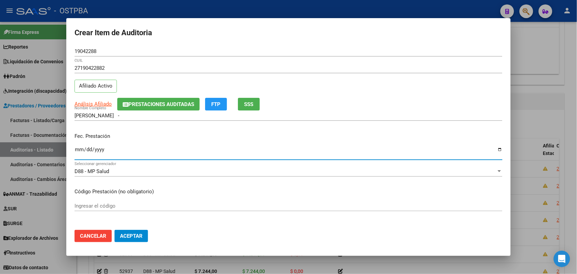
click at [79, 152] on input "Ingresar la fecha" at bounding box center [289, 152] width 428 height 11
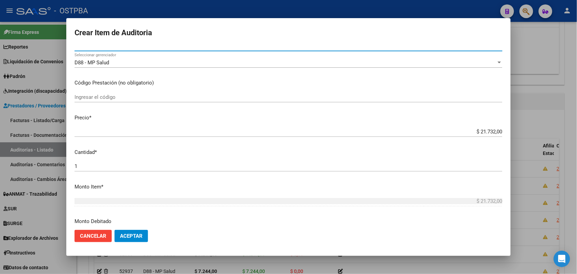
scroll to position [128, 0]
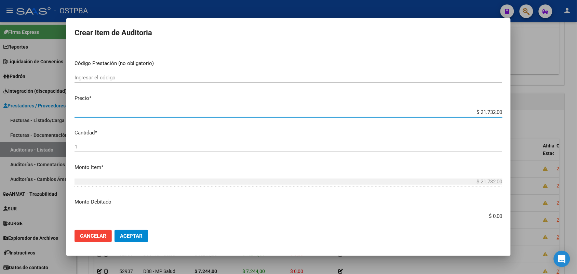
drag, startPoint x: 460, startPoint y: 112, endPoint x: 510, endPoint y: 108, distance: 50.4
click at [510, 108] on mat-dialog-content "19042288 Nro Documento 27190422882 CUIL Afiliado Activo Análisis Afiliado Prest…" at bounding box center [288, 135] width 444 height 178
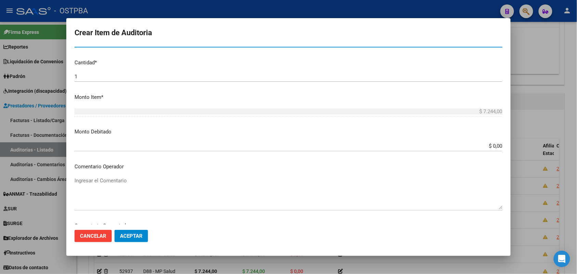
scroll to position [378, 0]
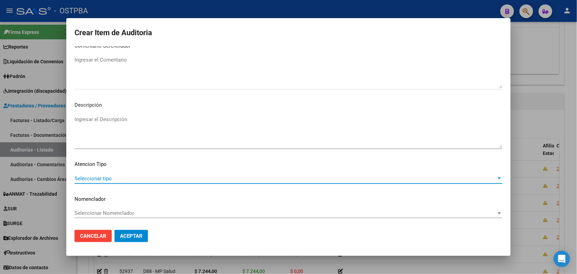
click at [105, 177] on span "Seleccionar tipo" at bounding box center [286, 178] width 422 height 6
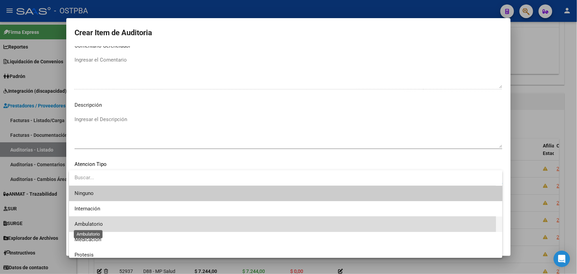
click at [96, 223] on span "Ambulatorio" at bounding box center [89, 224] width 28 height 6
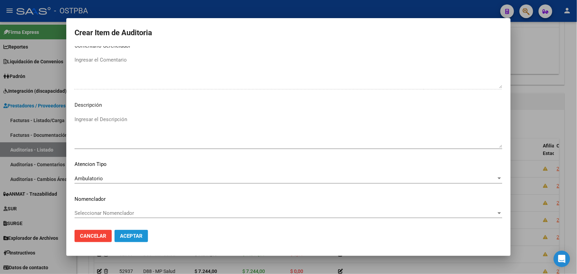
click at [131, 236] on span "Aceptar" at bounding box center [131, 236] width 23 height 6
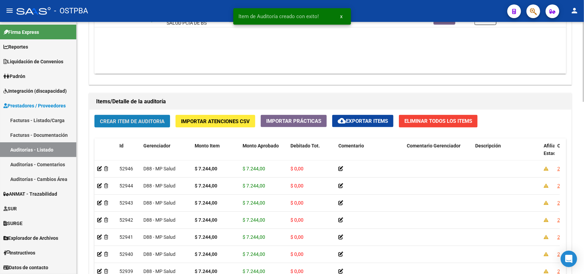
click at [147, 119] on span "Crear Item de Auditoria" at bounding box center [132, 121] width 65 height 6
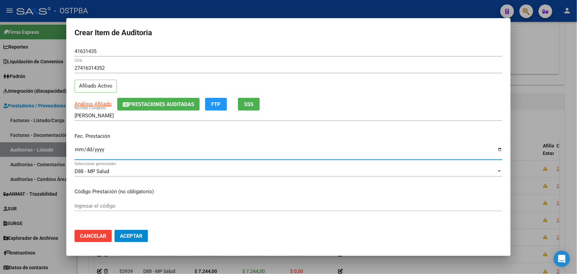
click at [79, 152] on input "Ingresar la fecha" at bounding box center [289, 152] width 428 height 11
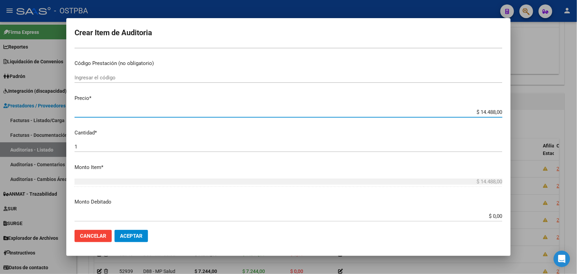
drag, startPoint x: 468, startPoint y: 110, endPoint x: 520, endPoint y: 109, distance: 52.0
click at [520, 109] on div "Crear Item de Auditoria 41631435 Nro Documento 27416314352 CUIL Afiliado Activo…" at bounding box center [288, 137] width 577 height 274
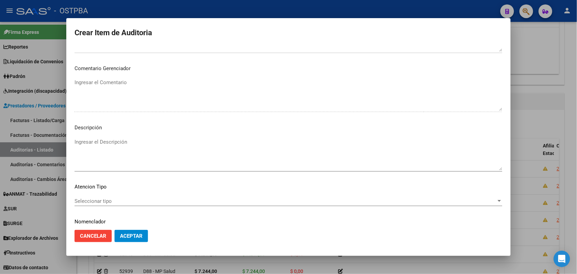
scroll to position [378, 0]
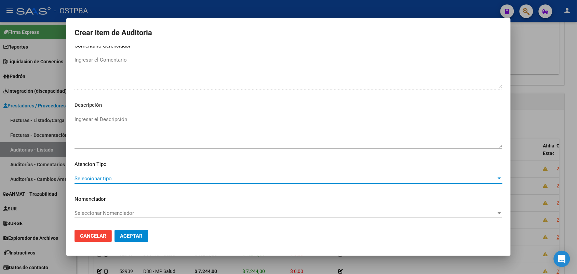
click at [102, 179] on span "Seleccionar tipo" at bounding box center [286, 178] width 422 height 6
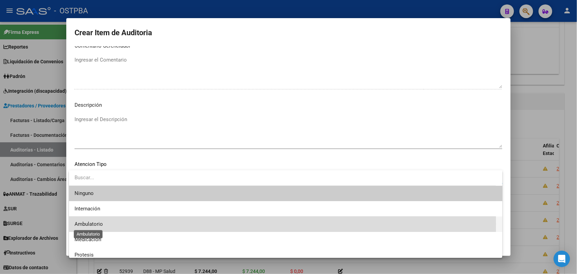
click at [98, 224] on span "Ambulatorio" at bounding box center [89, 224] width 28 height 6
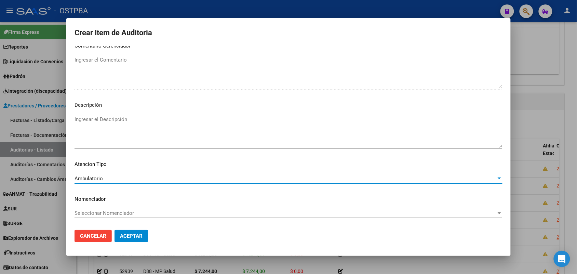
click at [132, 238] on span "Aceptar" at bounding box center [131, 236] width 23 height 6
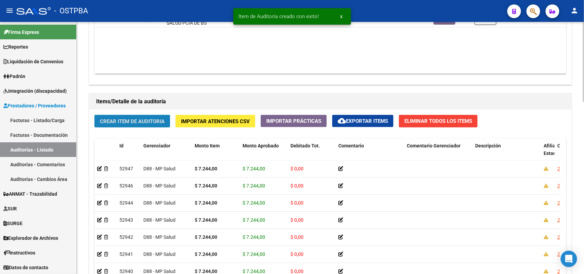
click at [156, 122] on span "Crear Item de Auditoria" at bounding box center [132, 121] width 65 height 6
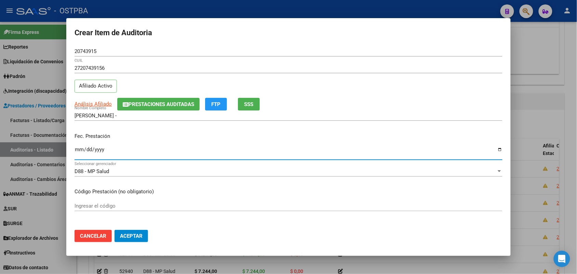
click at [79, 153] on input "Ingresar la fecha" at bounding box center [289, 152] width 428 height 11
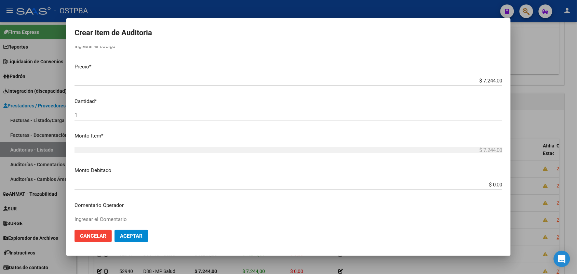
scroll to position [171, 0]
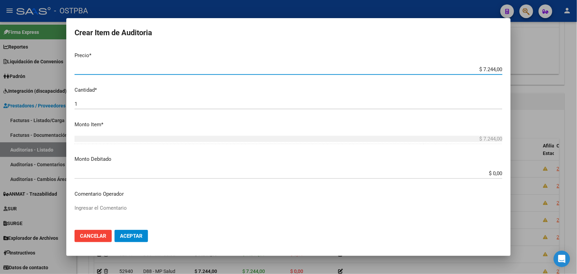
drag, startPoint x: 465, startPoint y: 71, endPoint x: 421, endPoint y: 102, distance: 53.5
click at [463, 74] on div "$ 7.244,00 Ingresar el precio" at bounding box center [289, 69] width 428 height 10
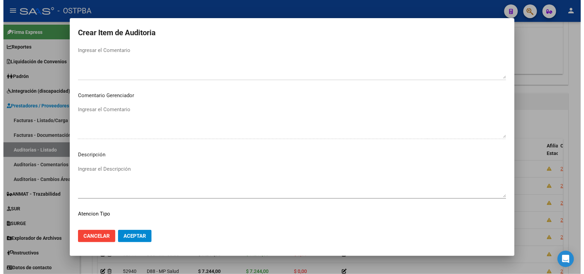
scroll to position [378, 0]
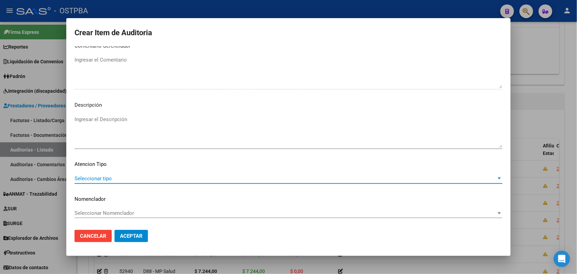
click at [98, 179] on span "Seleccionar tipo" at bounding box center [286, 178] width 422 height 6
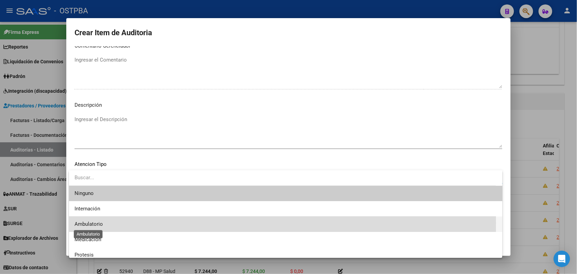
click at [95, 223] on span "Ambulatorio" at bounding box center [89, 224] width 28 height 6
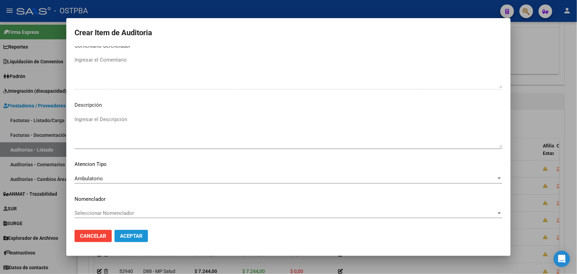
click at [129, 237] on span "Aceptar" at bounding box center [131, 236] width 23 height 6
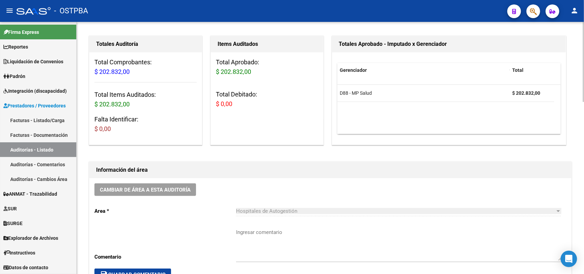
scroll to position [0, 0]
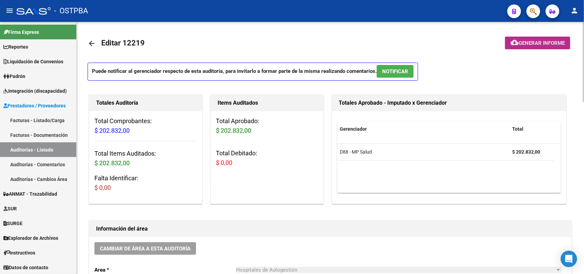
click at [534, 41] on span "Generar informe" at bounding box center [541, 43] width 46 height 6
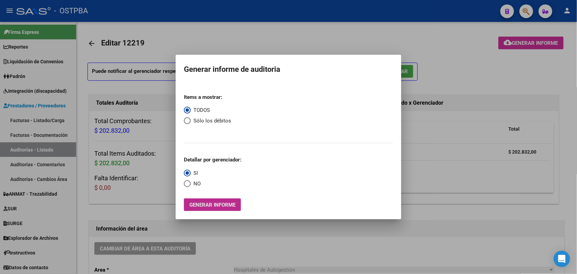
click at [201, 203] on span "Generar informe" at bounding box center [212, 205] width 46 height 6
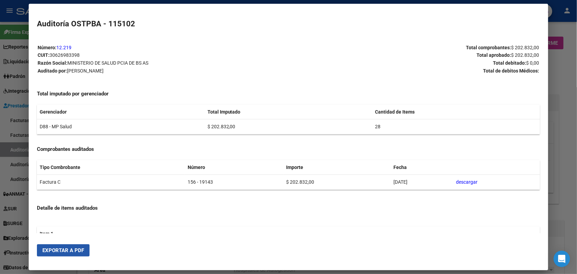
click at [65, 250] on span "Exportar a PDF" at bounding box center [63, 250] width 42 height 6
drag, startPoint x: 563, startPoint y: 133, endPoint x: 561, endPoint y: 131, distance: 3.6
click at [563, 133] on div at bounding box center [288, 137] width 577 height 274
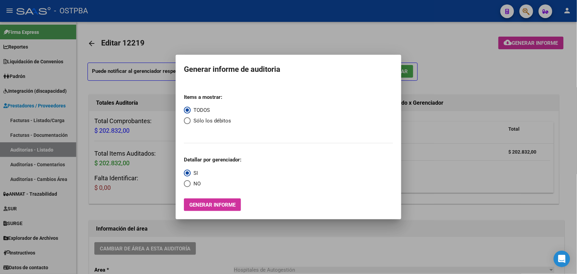
drag, startPoint x: 425, startPoint y: 120, endPoint x: 471, endPoint y: 63, distance: 73.7
click at [426, 118] on div at bounding box center [288, 137] width 577 height 274
